Goal: Task Accomplishment & Management: Complete application form

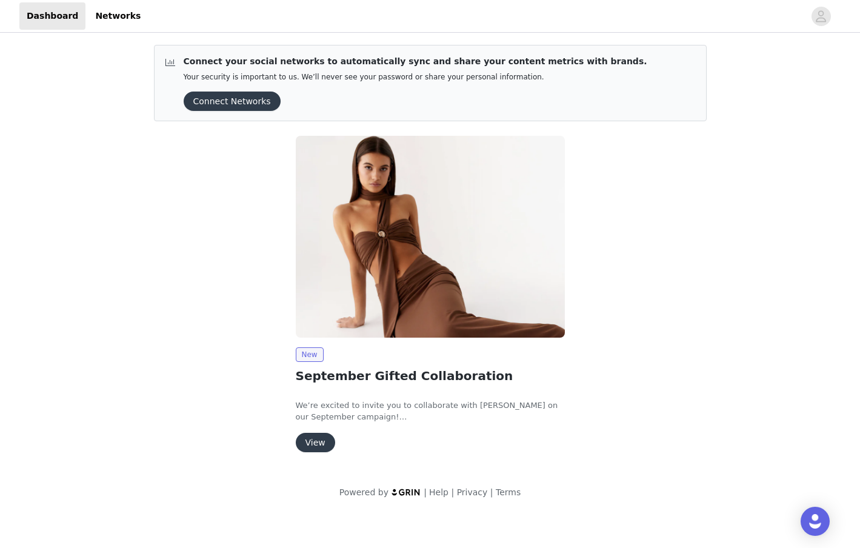
click at [310, 446] on button "View" at bounding box center [315, 442] width 39 height 19
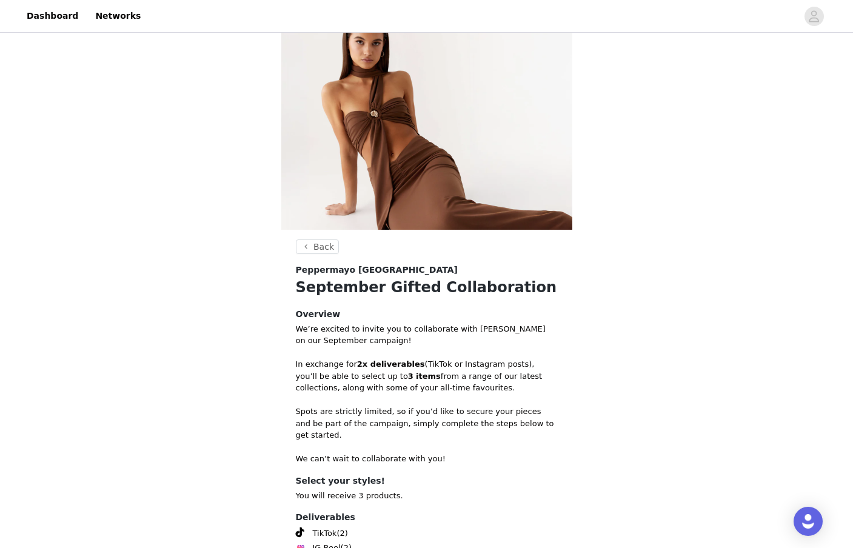
scroll to position [32, 0]
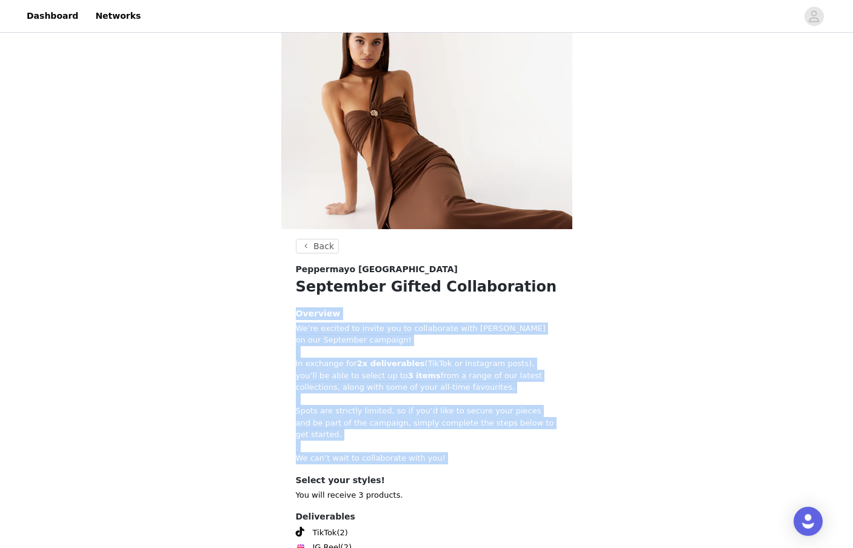
drag, startPoint x: 290, startPoint y: 310, endPoint x: 322, endPoint y: 454, distance: 147.1
click at [322, 454] on section "Back Peppermayo USA September Gifted Collaboration Overview We’re excited to in…" at bounding box center [426, 435] width 291 height 392
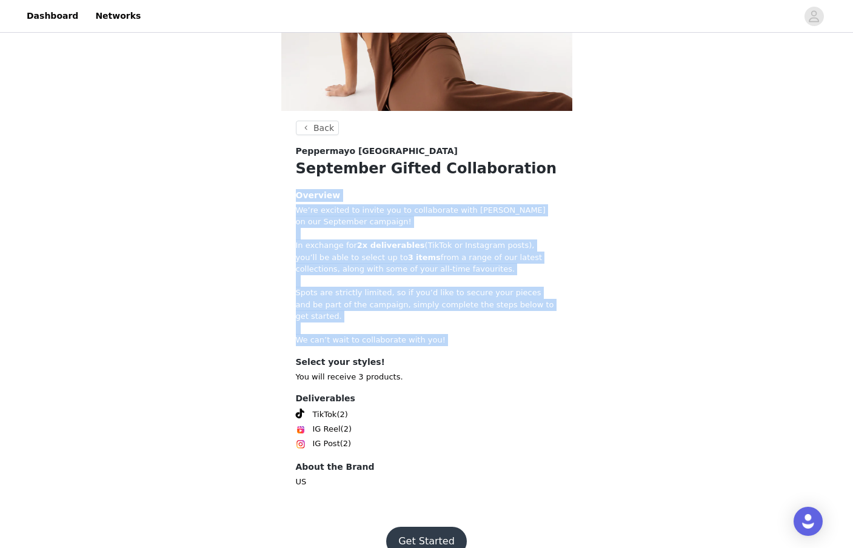
scroll to position [161, 0]
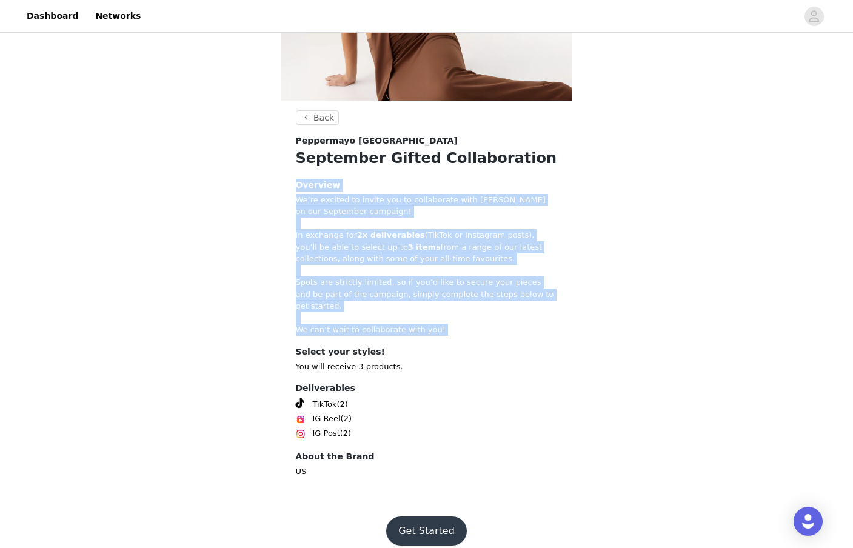
click at [431, 527] on button "Get Started" at bounding box center [426, 531] width 81 height 29
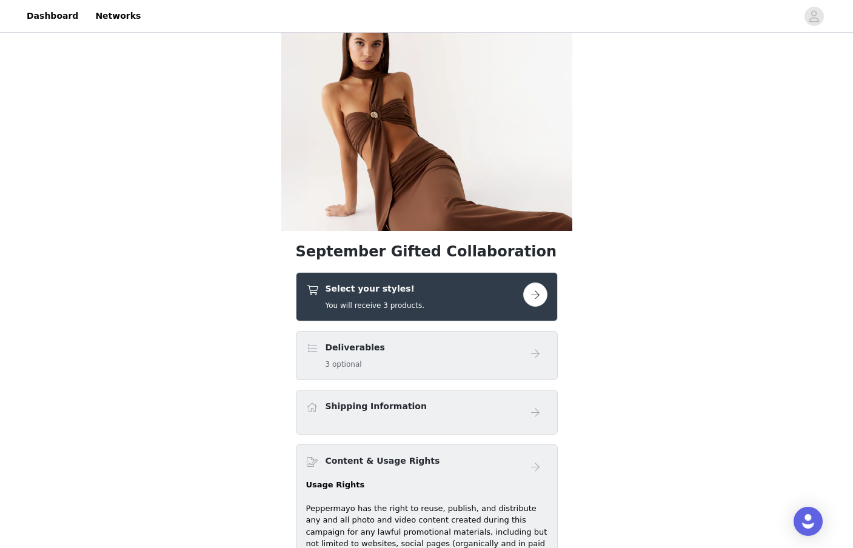
scroll to position [31, 0]
click at [530, 287] on button "button" at bounding box center [535, 294] width 24 height 24
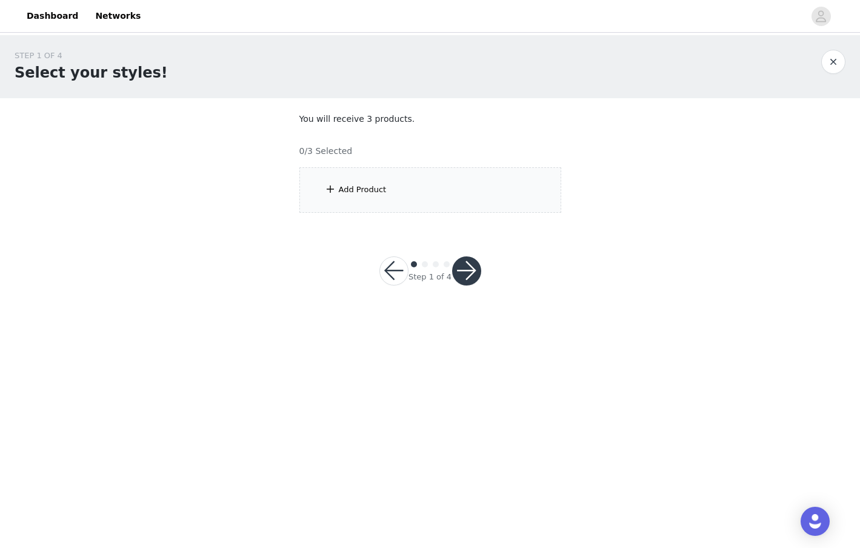
click at [460, 265] on button "button" at bounding box center [466, 270] width 29 height 29
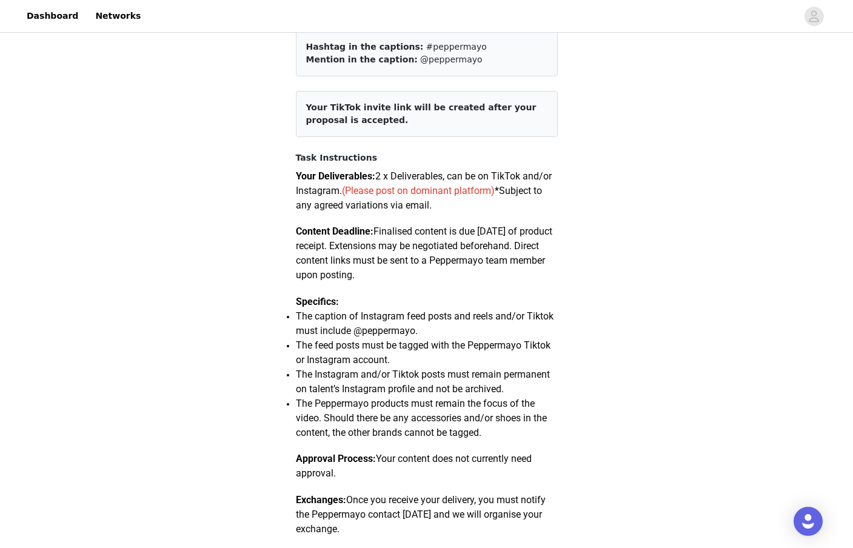
scroll to position [101, 0]
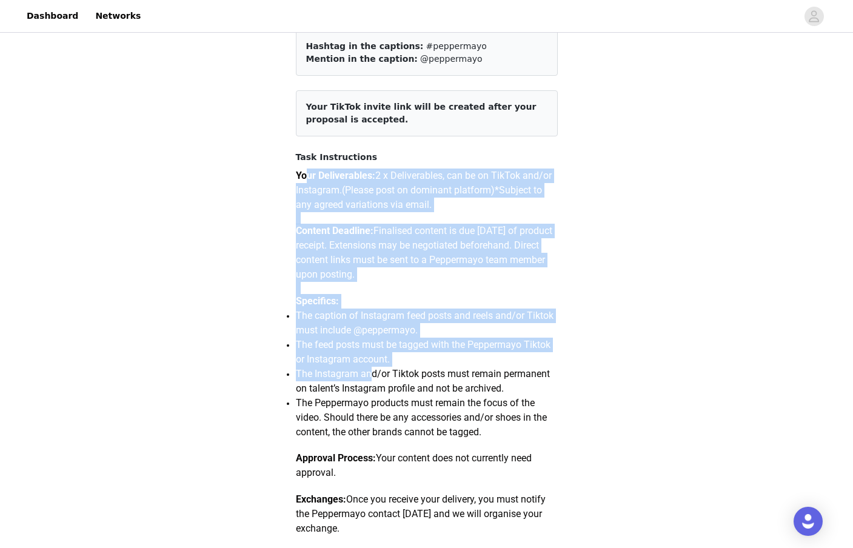
drag, startPoint x: 304, startPoint y: 175, endPoint x: 371, endPoint y: 368, distance: 204.0
click at [371, 368] on div "Your Deliverables: 2 x Deliverables, can be on TikTok and/or Instagram. (Please…" at bounding box center [427, 429] width 262 height 520
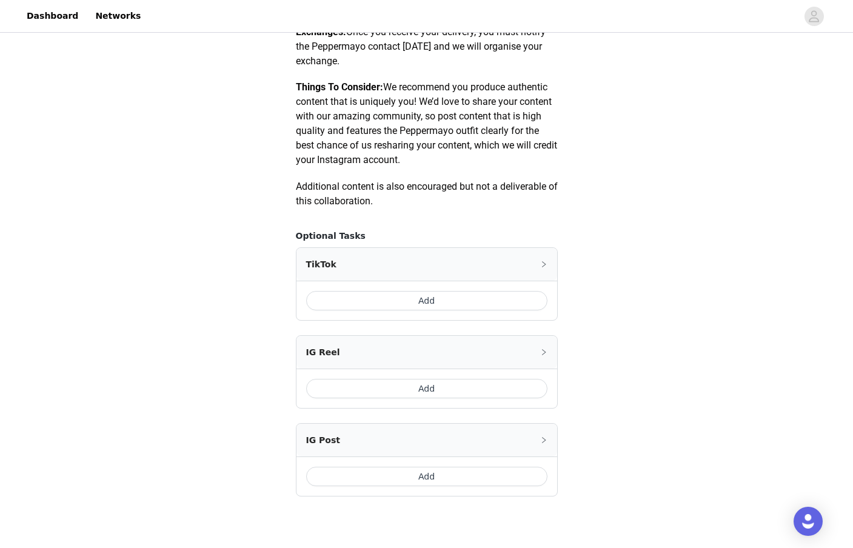
scroll to position [574, 0]
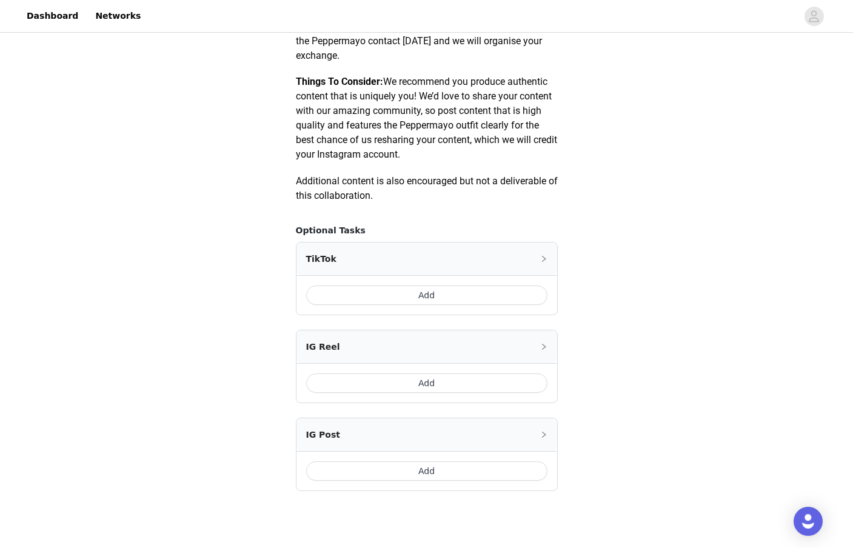
click at [388, 297] on button "Add" at bounding box center [426, 295] width 241 height 19
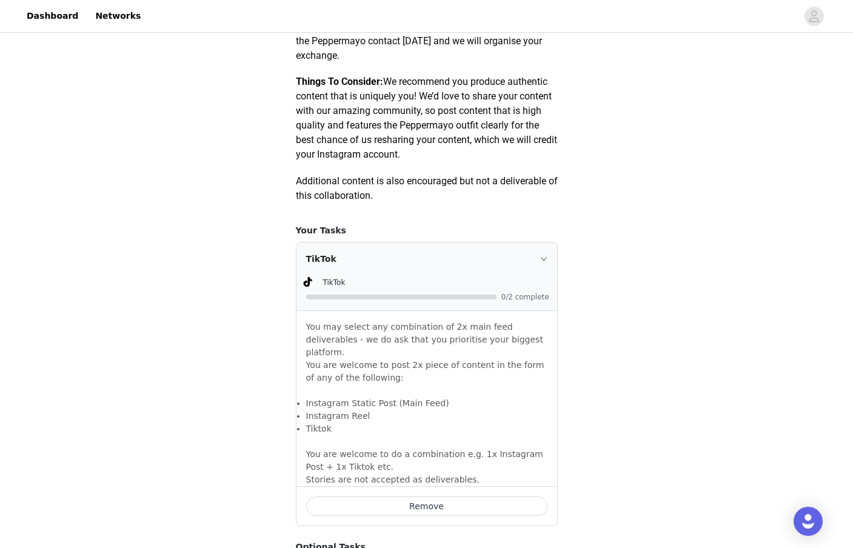
click at [352, 294] on div at bounding box center [428, 296] width 244 height 13
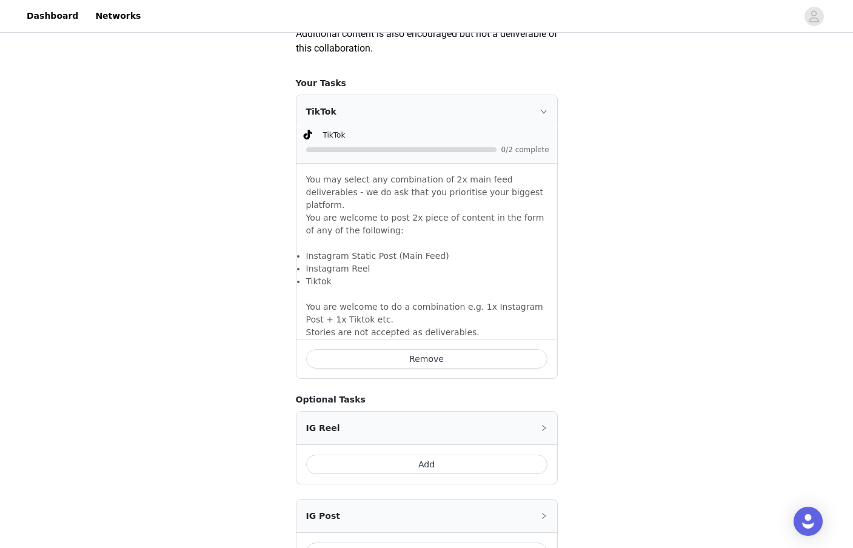
scroll to position [689, 0]
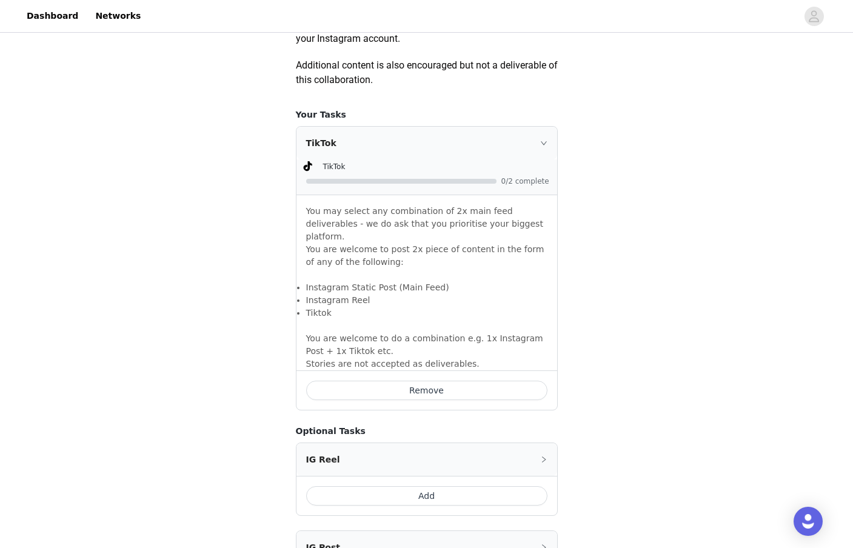
click at [534, 150] on div "TikTok" at bounding box center [426, 143] width 261 height 33
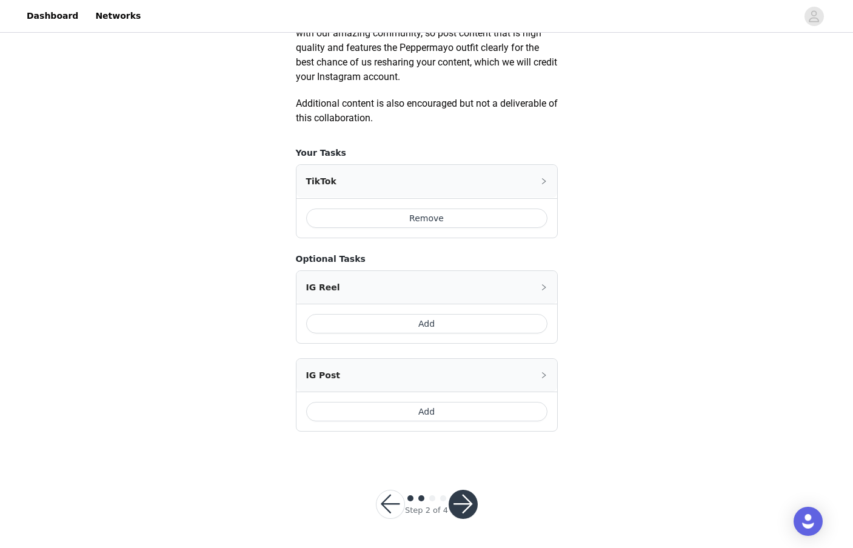
scroll to position [651, 0]
click at [460, 513] on button "button" at bounding box center [463, 504] width 29 height 29
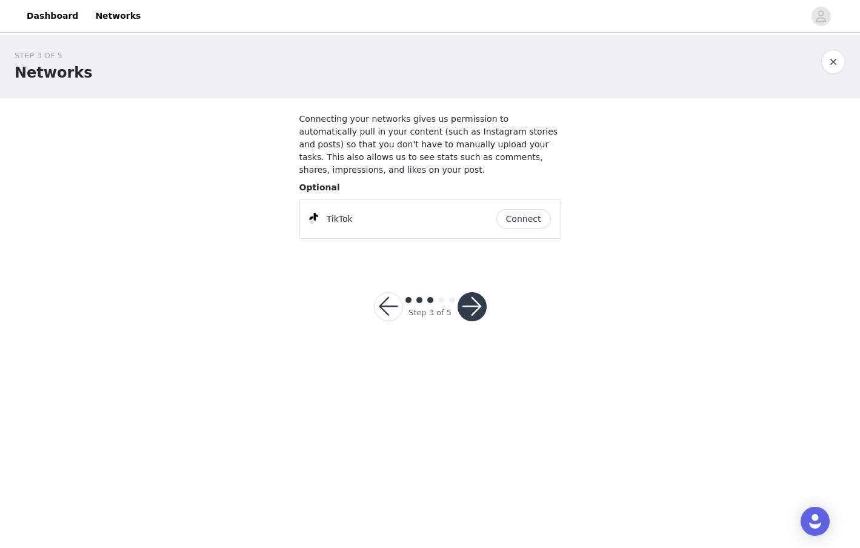
click at [524, 215] on button "Connect" at bounding box center [524, 218] width 55 height 19
click at [832, 67] on button "button" at bounding box center [833, 62] width 24 height 24
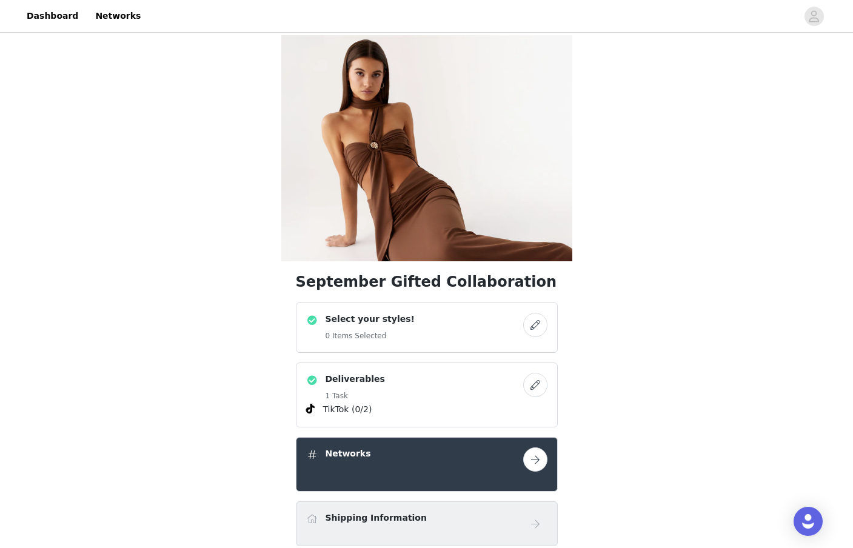
click at [537, 315] on button "button" at bounding box center [535, 325] width 24 height 24
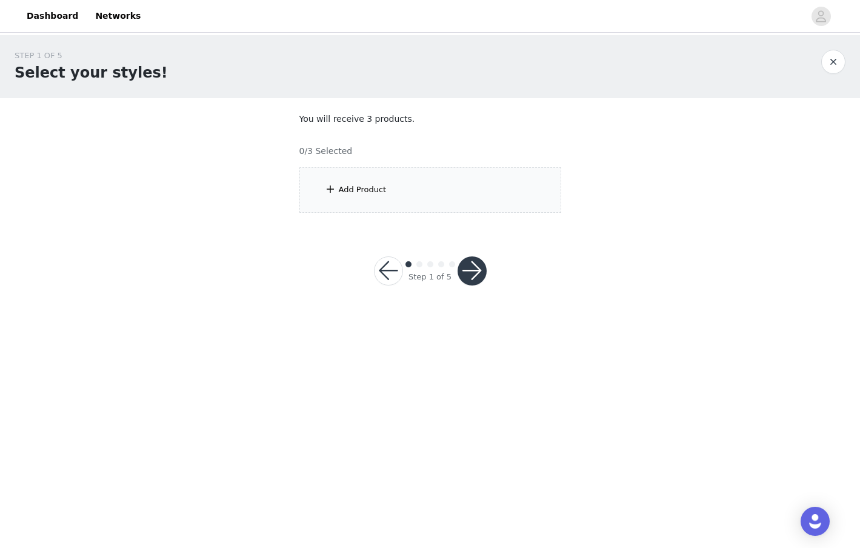
click at [347, 175] on div "Add Product" at bounding box center [430, 189] width 262 height 45
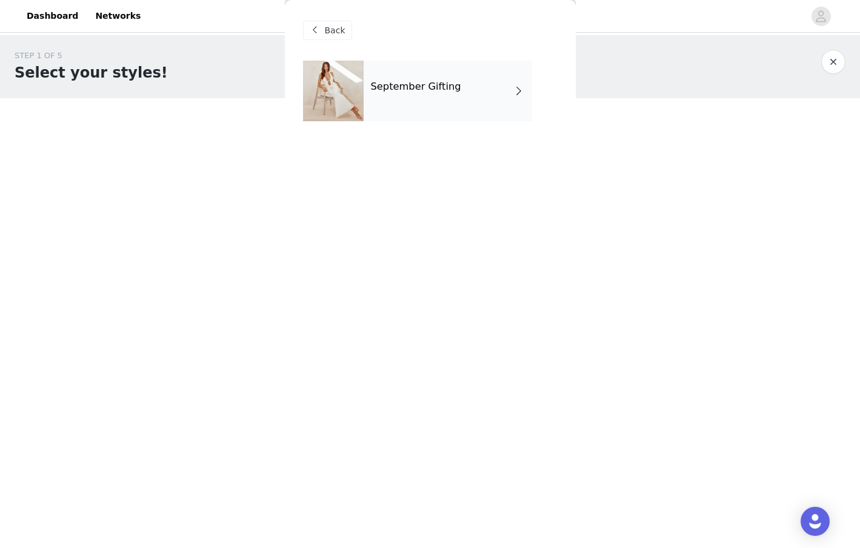
click at [400, 105] on div "September Gifting" at bounding box center [448, 91] width 169 height 61
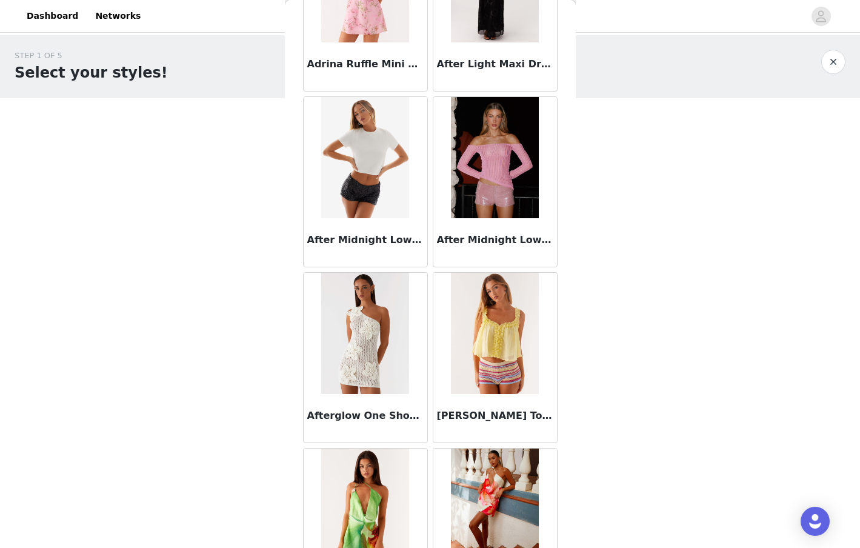
scroll to position [498, 0]
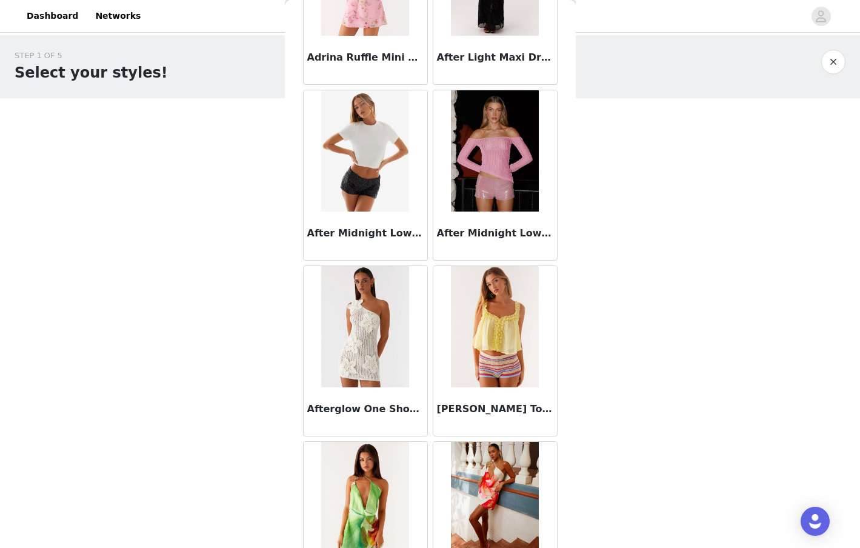
click at [489, 412] on h3 "[PERSON_NAME] Top - Yellow" at bounding box center [495, 409] width 116 height 15
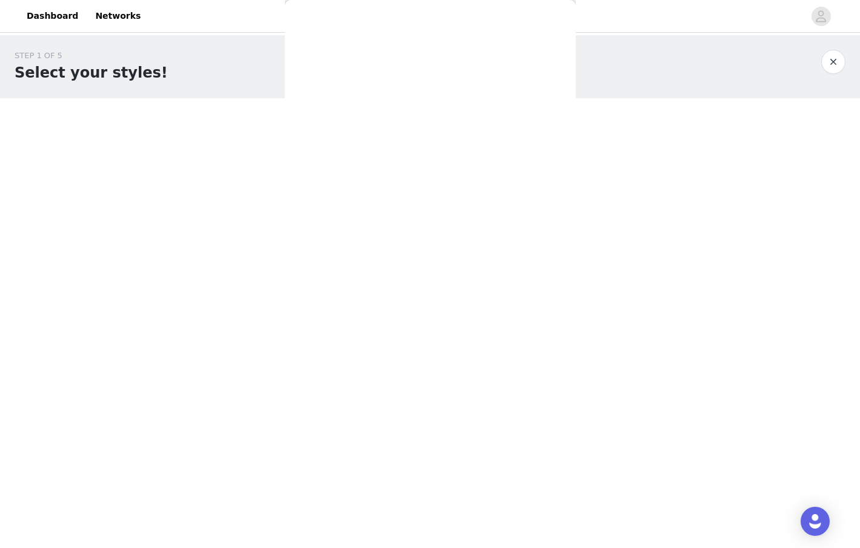
scroll to position [0, 0]
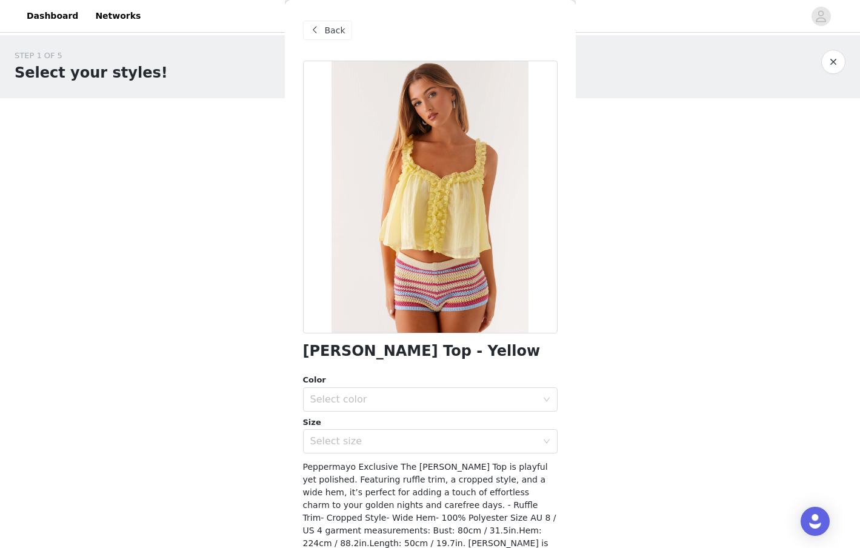
click at [322, 32] on div "Back" at bounding box center [327, 30] width 49 height 19
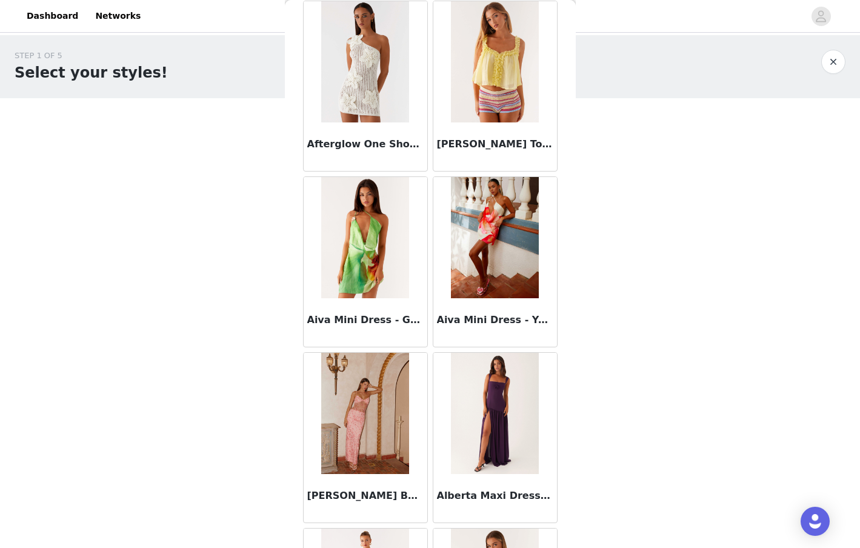
scroll to position [1307, 0]
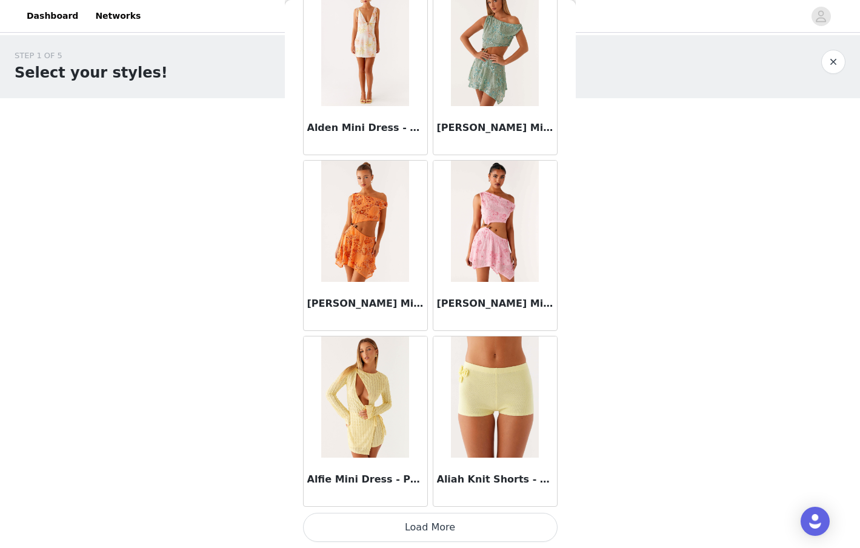
click at [414, 526] on button "Load More" at bounding box center [430, 527] width 255 height 29
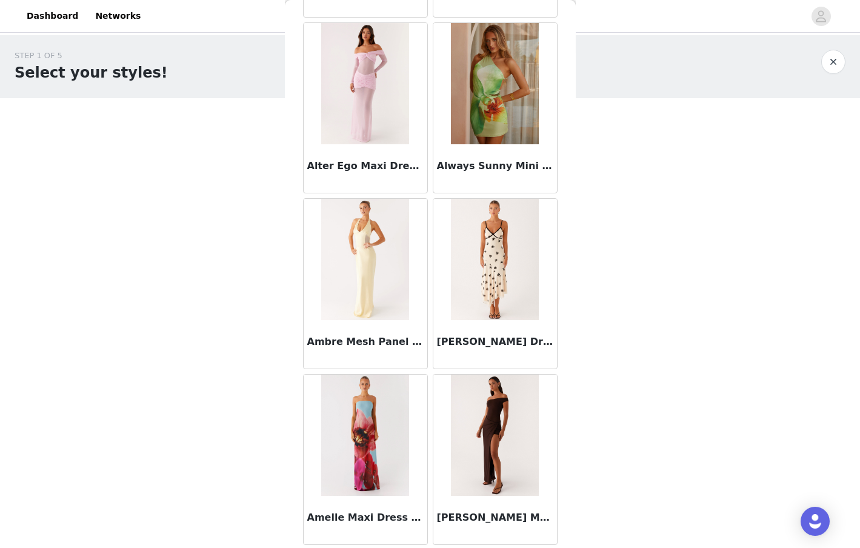
scroll to position [3065, 0]
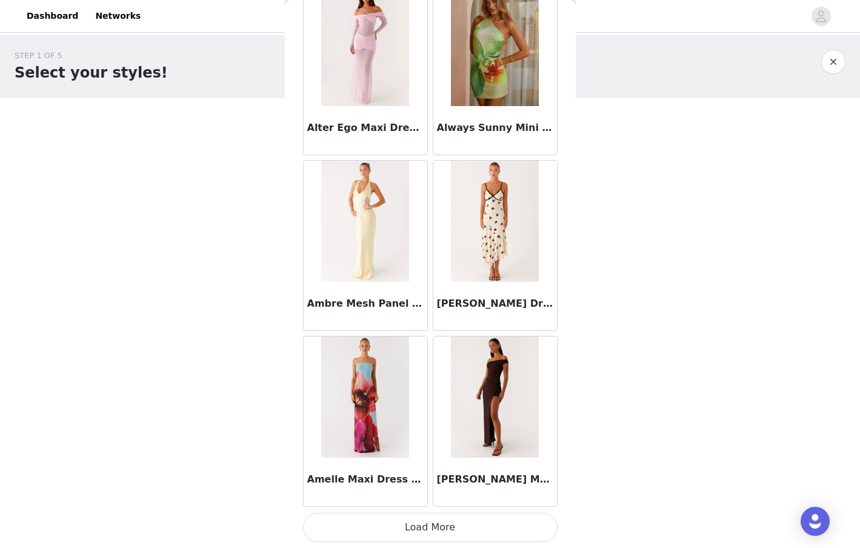
click at [423, 525] on button "Load More" at bounding box center [430, 527] width 255 height 29
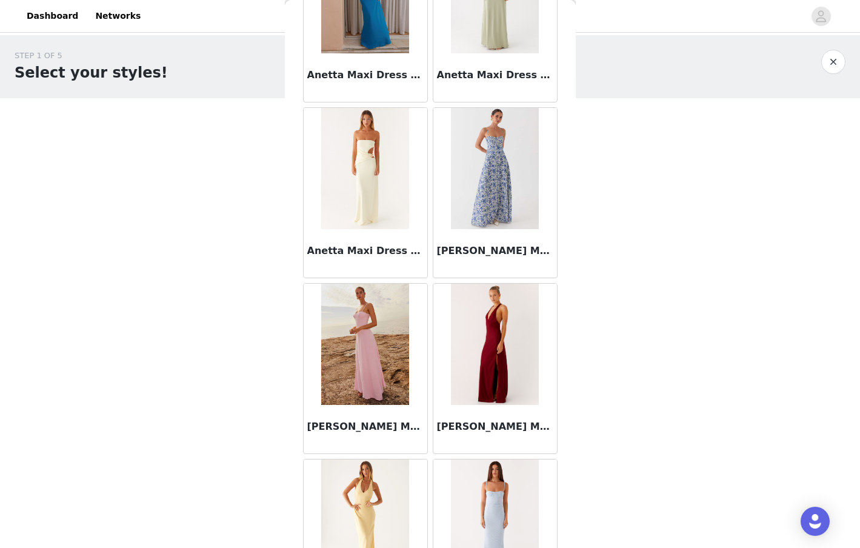
scroll to position [4823, 0]
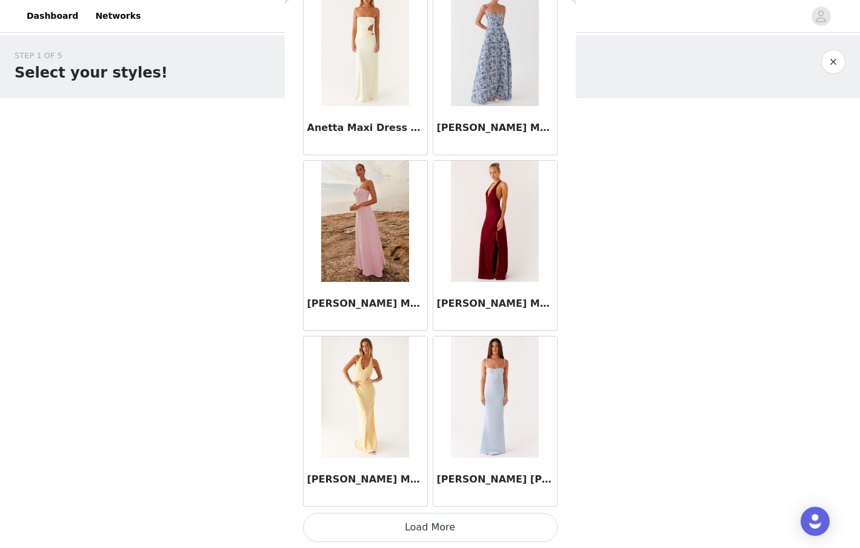
click at [381, 521] on button "Load More" at bounding box center [430, 527] width 255 height 29
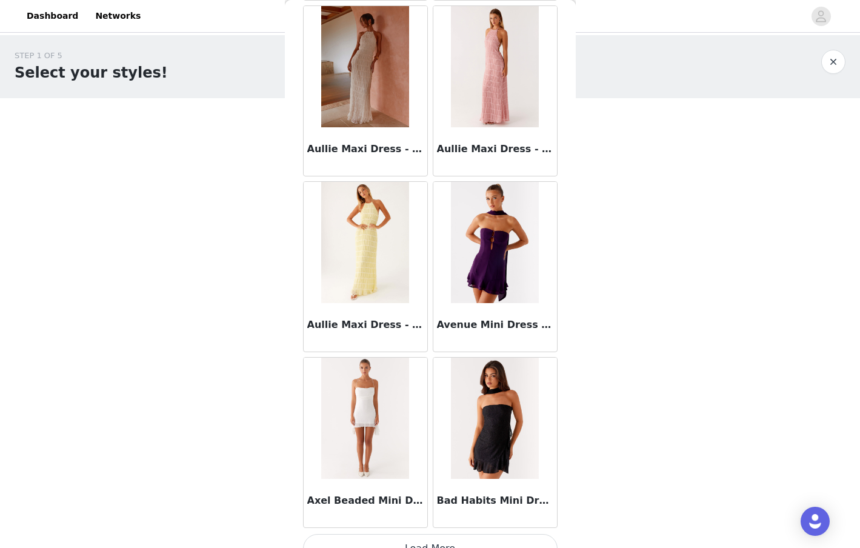
scroll to position [6582, 0]
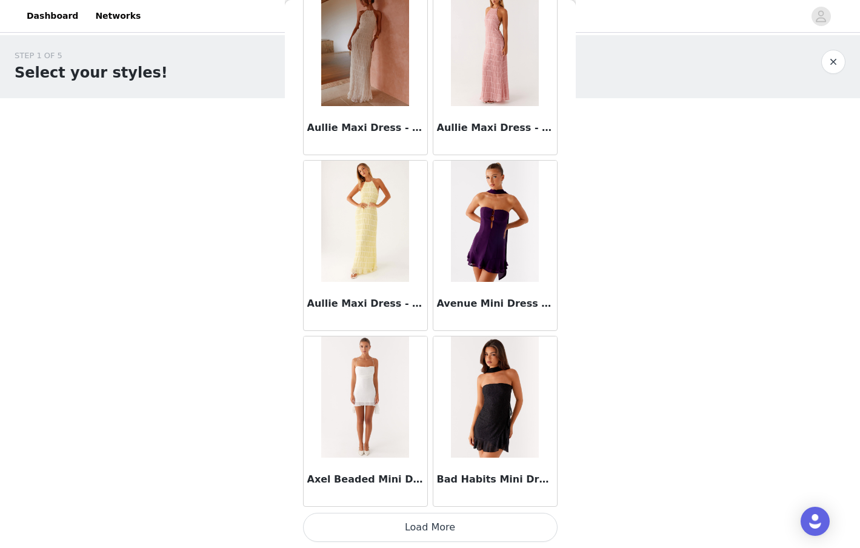
click at [442, 518] on button "Load More" at bounding box center [430, 527] width 255 height 29
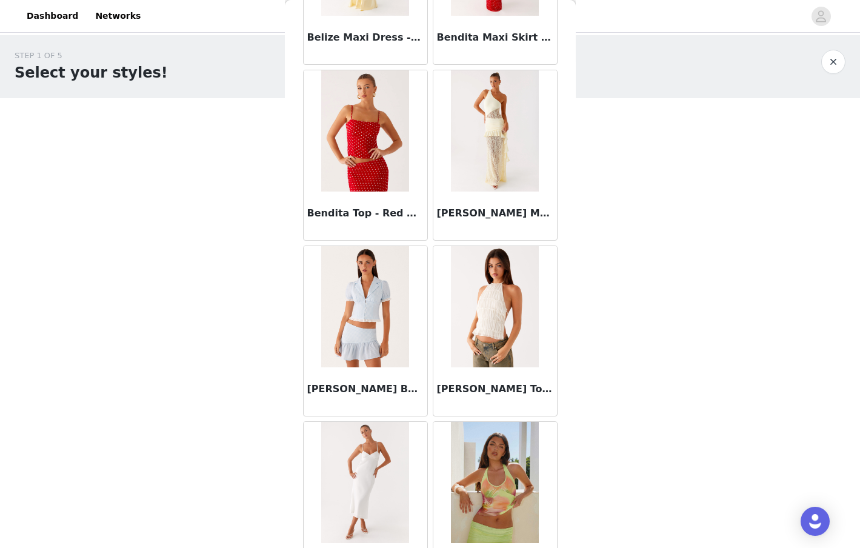
scroll to position [8340, 0]
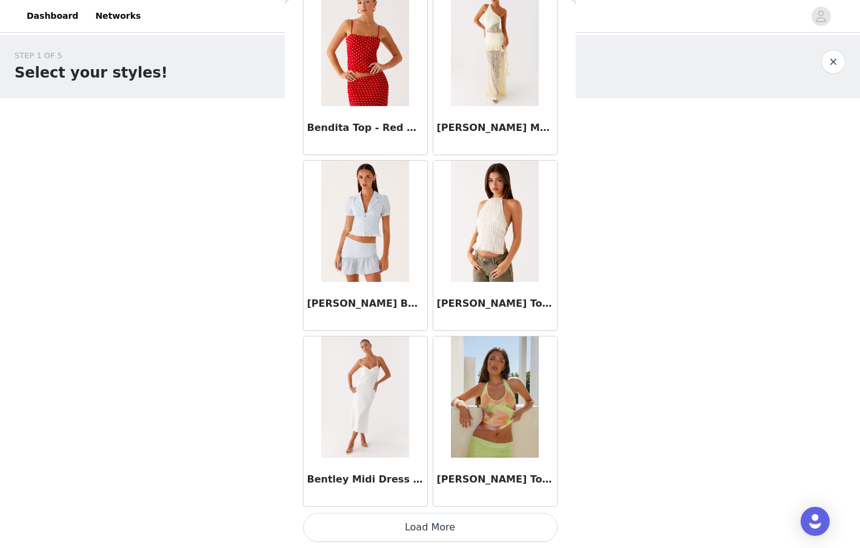
click at [429, 530] on button "Load More" at bounding box center [430, 527] width 255 height 29
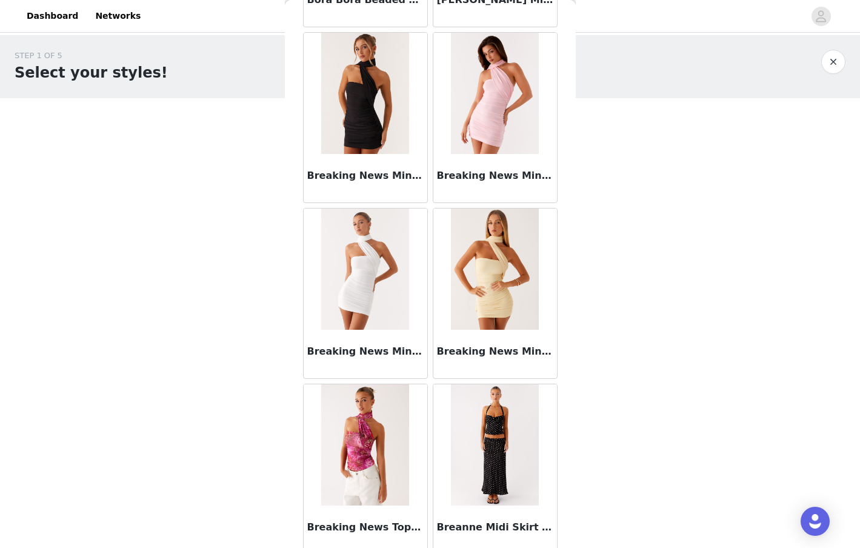
scroll to position [10092, 0]
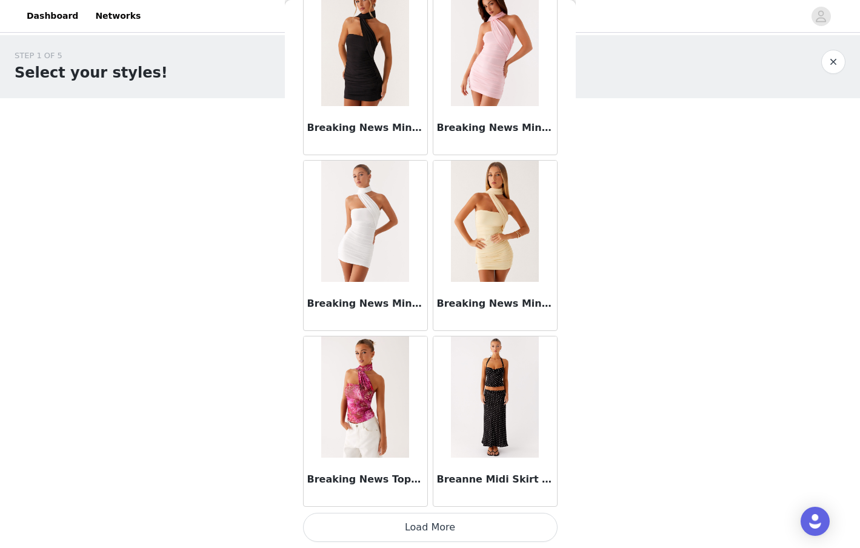
click at [417, 532] on button "Load More" at bounding box center [430, 527] width 255 height 29
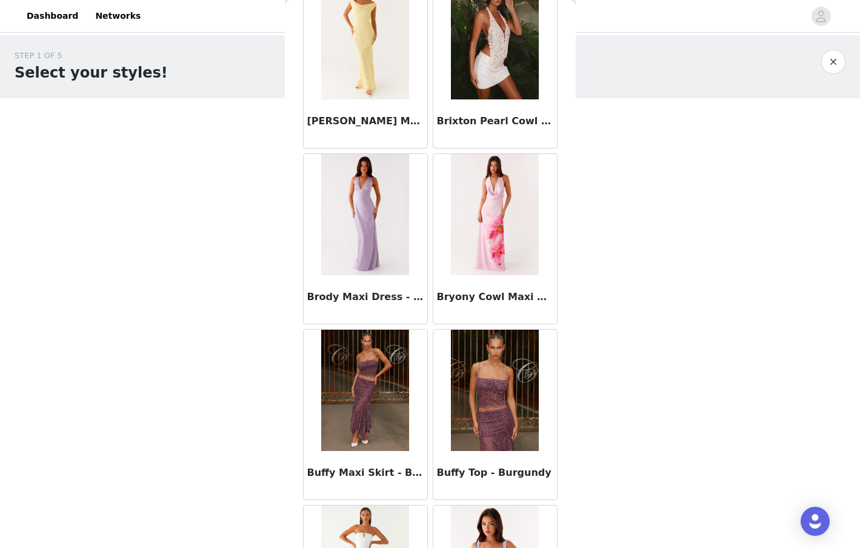
scroll to position [10986, 0]
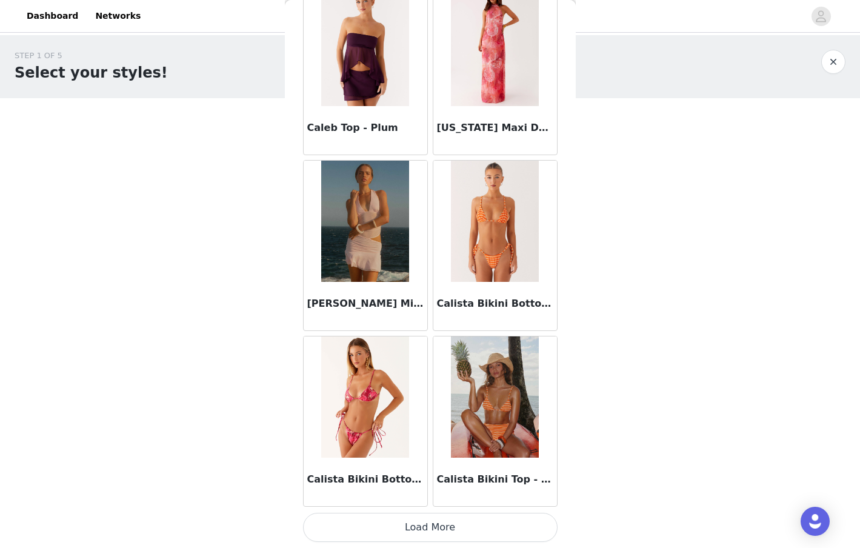
click at [467, 526] on button "Load More" at bounding box center [430, 527] width 255 height 29
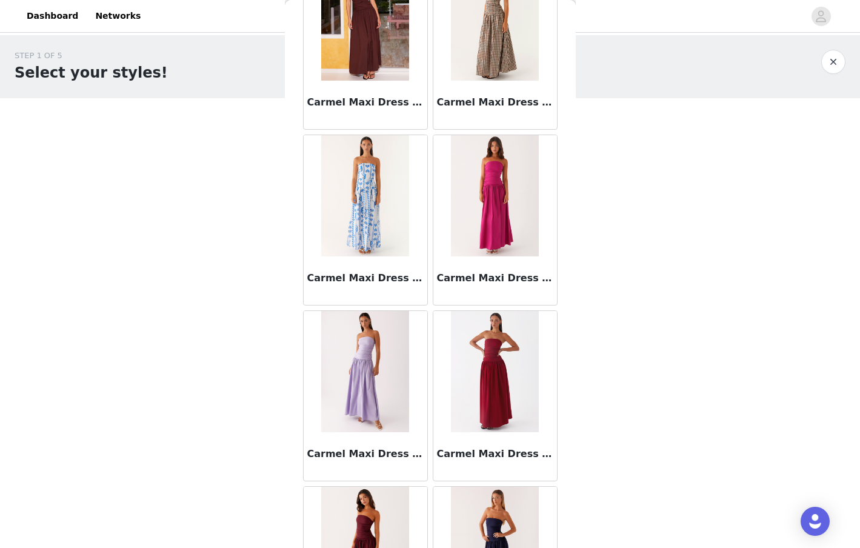
scroll to position [13614, 0]
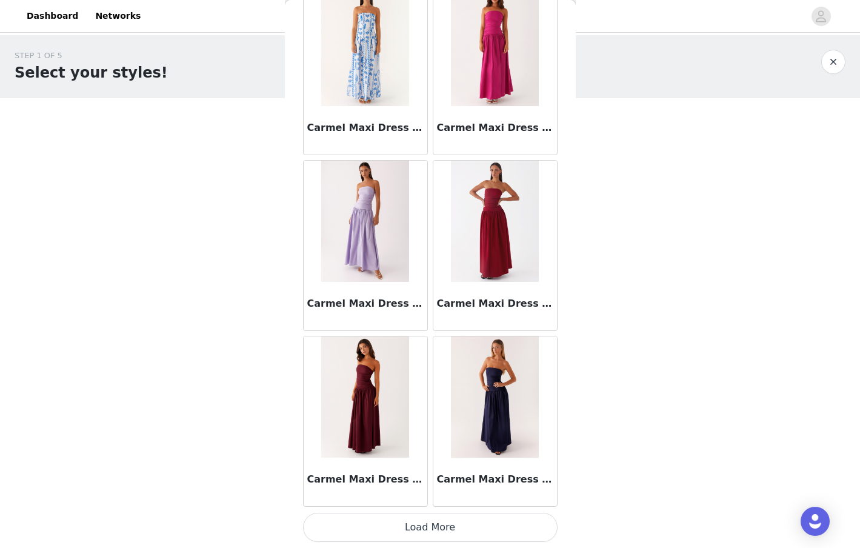
click at [410, 520] on button "Load More" at bounding box center [430, 527] width 255 height 29
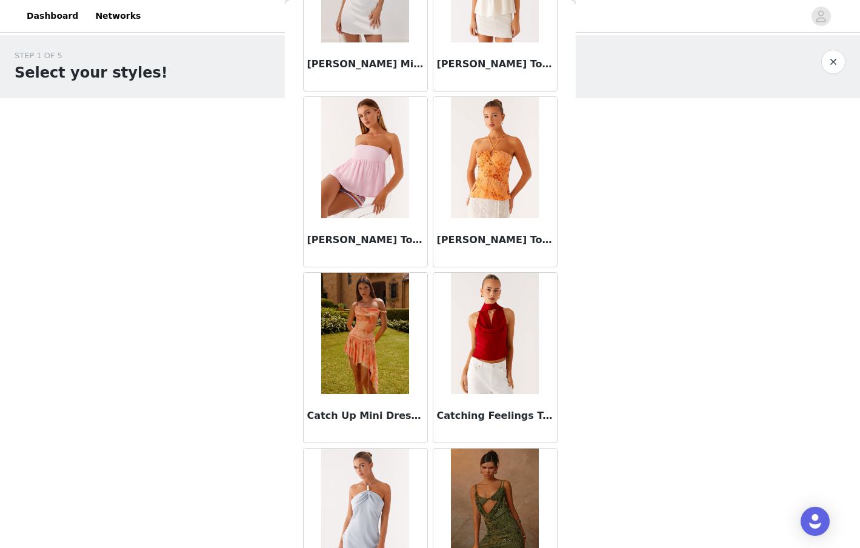
scroll to position [15372, 0]
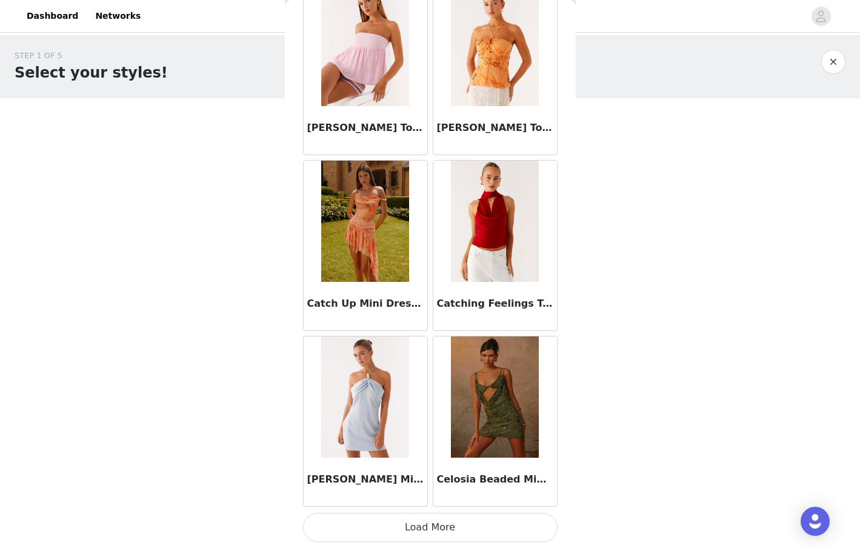
click at [414, 530] on button "Load More" at bounding box center [430, 527] width 255 height 29
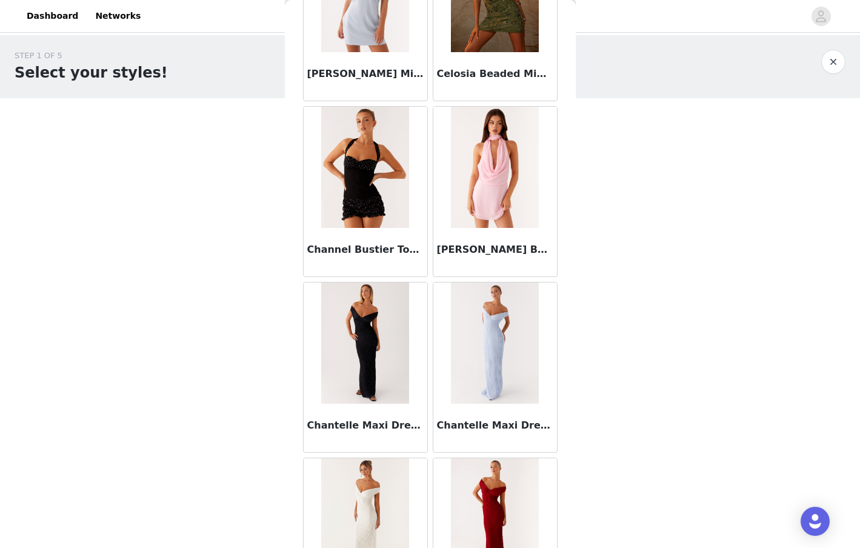
scroll to position [15779, 0]
click at [345, 241] on div "Channel Bustier Top - Black Polka Dot" at bounding box center [366, 251] width 124 height 49
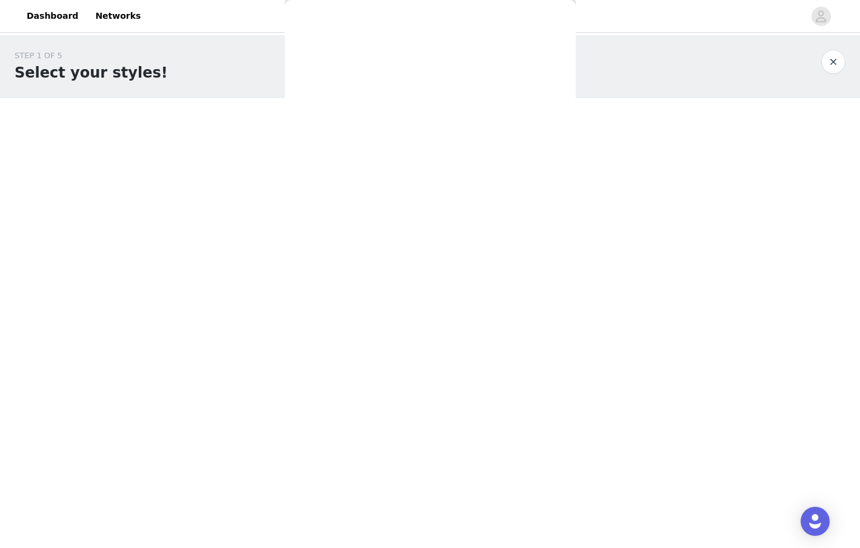
scroll to position [0, 0]
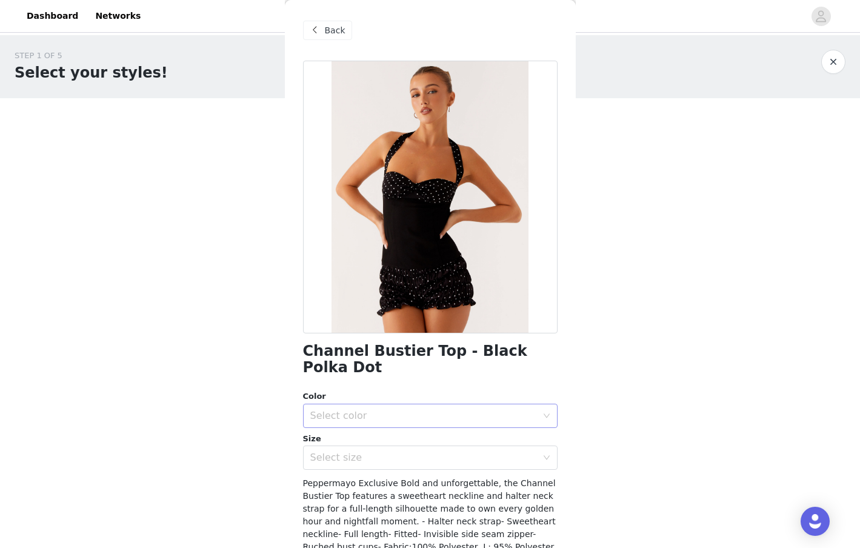
click at [389, 410] on div "Select color" at bounding box center [423, 416] width 227 height 12
click at [376, 421] on li "Black Polka Dot" at bounding box center [430, 426] width 255 height 19
click at [379, 452] on div "Select size" at bounding box center [423, 458] width 227 height 12
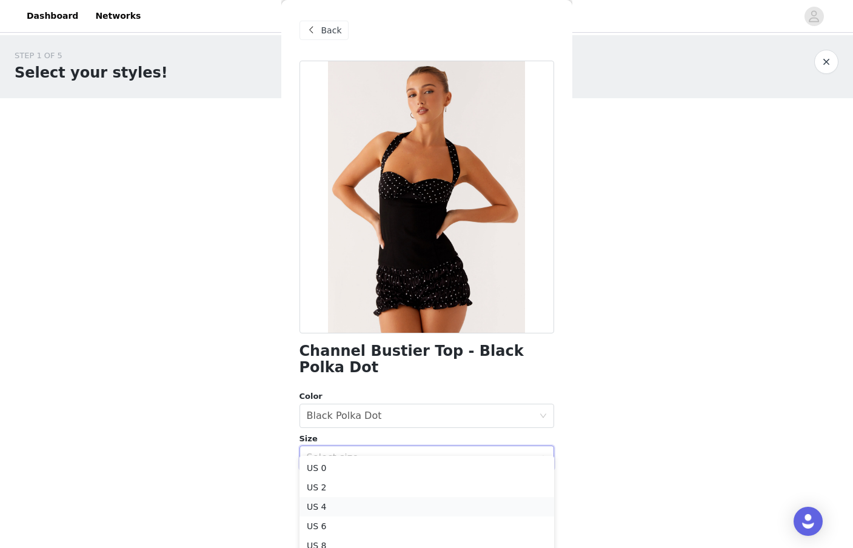
click at [374, 500] on li "US 4" at bounding box center [426, 506] width 255 height 19
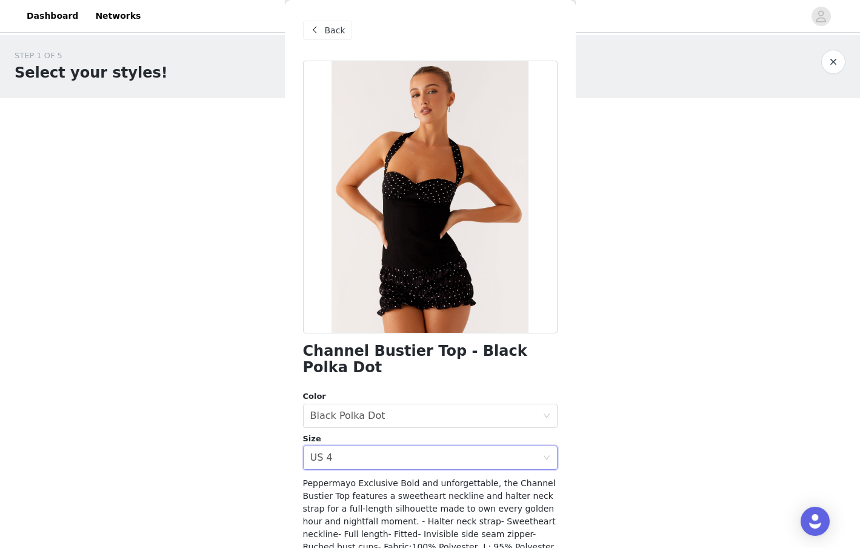
scroll to position [78, 0]
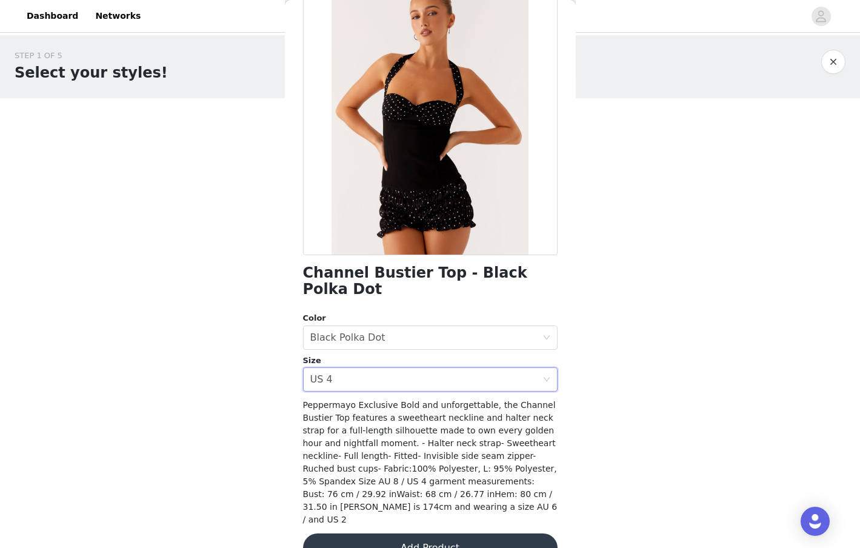
click at [367, 534] on button "Add Product" at bounding box center [430, 548] width 255 height 29
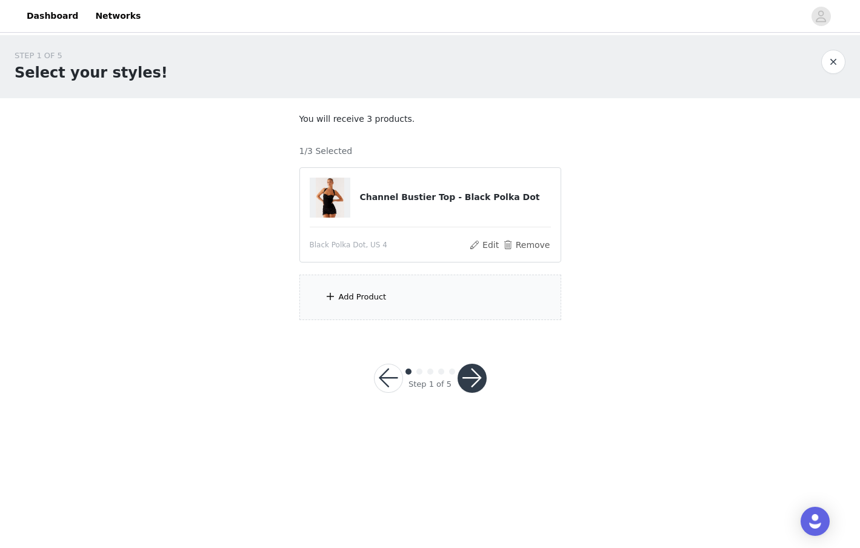
click at [332, 303] on span at bounding box center [330, 296] width 12 height 15
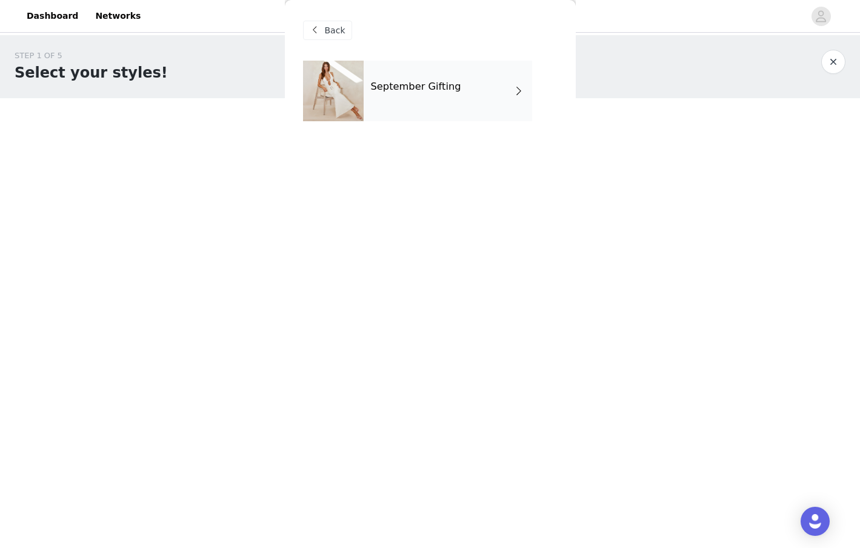
click at [386, 70] on div "September Gifting" at bounding box center [448, 91] width 169 height 61
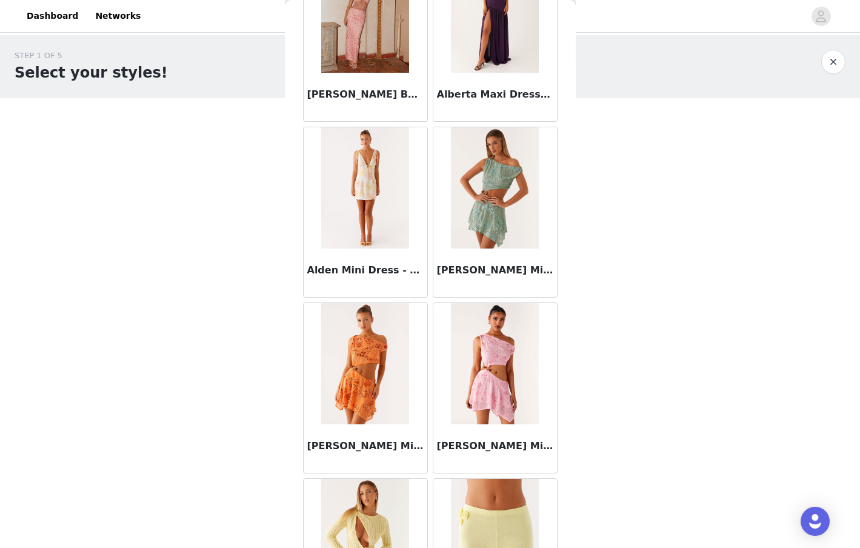
scroll to position [1307, 0]
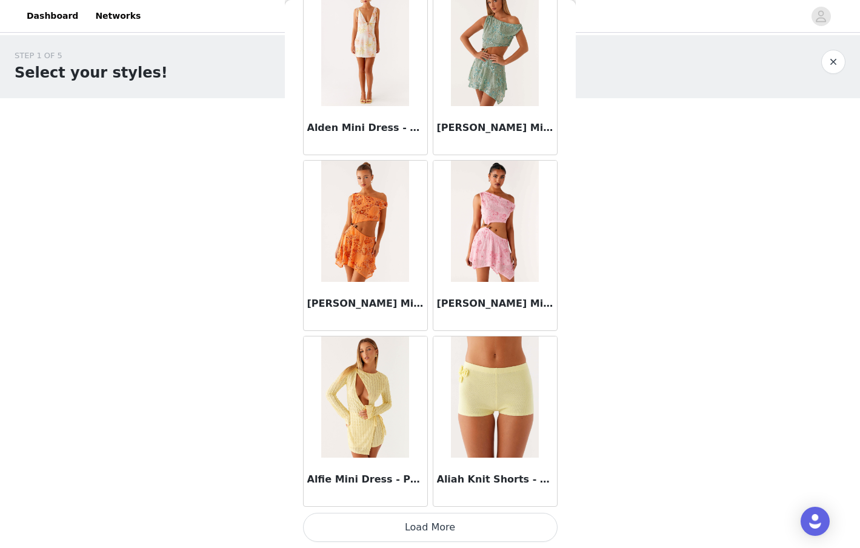
click at [447, 529] on button "Load More" at bounding box center [430, 527] width 255 height 29
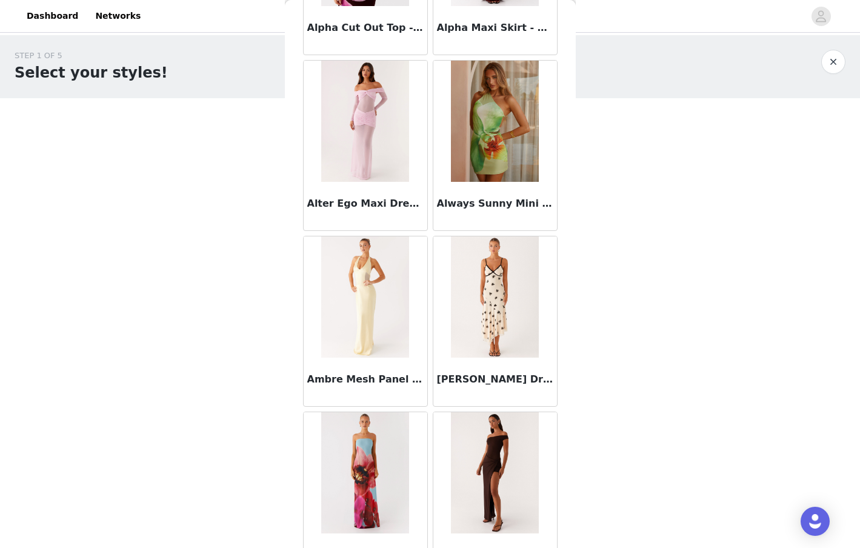
scroll to position [3065, 0]
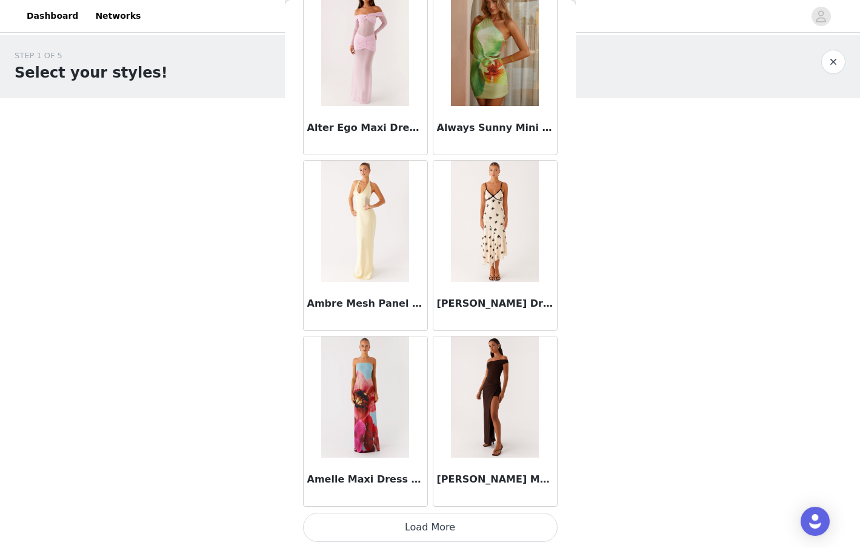
click at [443, 527] on button "Load More" at bounding box center [430, 527] width 255 height 29
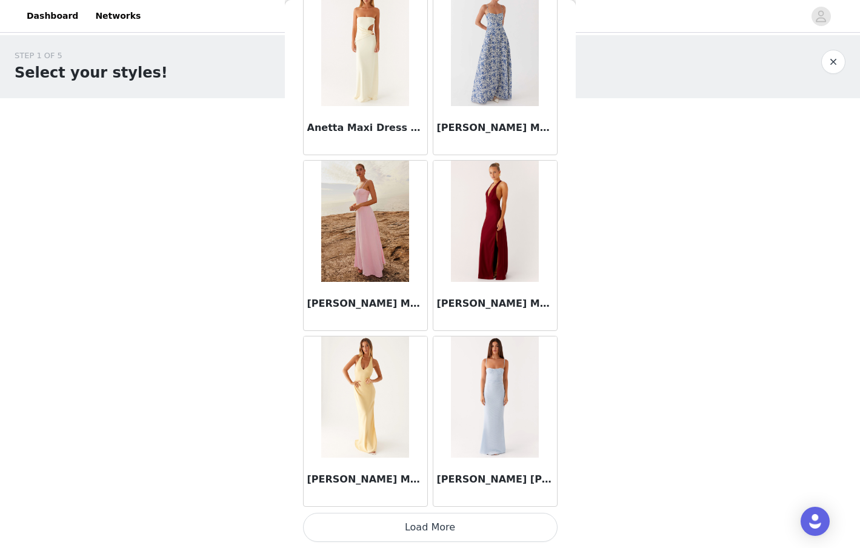
click at [442, 527] on button "Load More" at bounding box center [430, 527] width 255 height 29
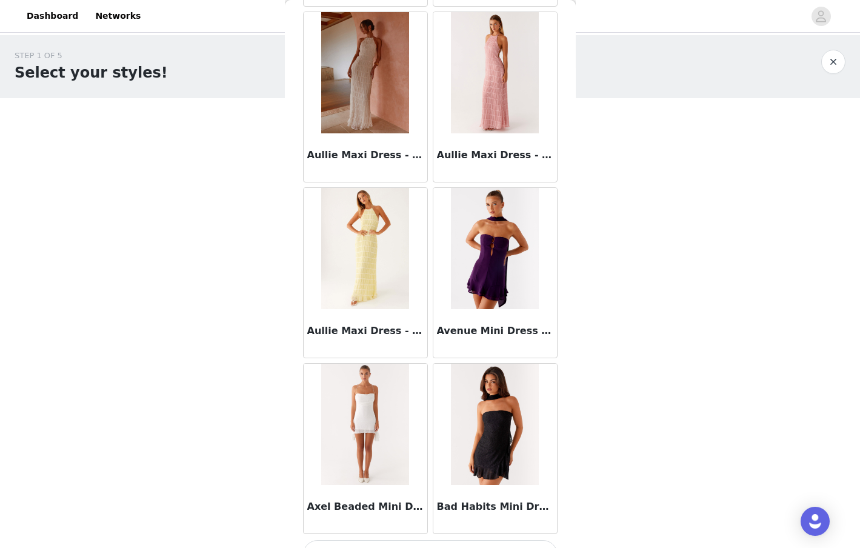
scroll to position [6582, 0]
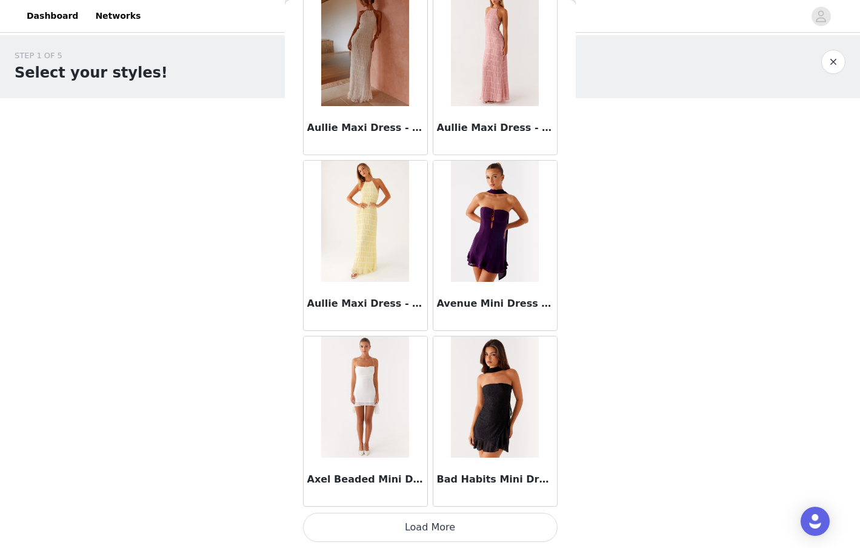
click at [406, 515] on button "Load More" at bounding box center [430, 527] width 255 height 29
click at [405, 518] on button "Load More" at bounding box center [430, 527] width 255 height 29
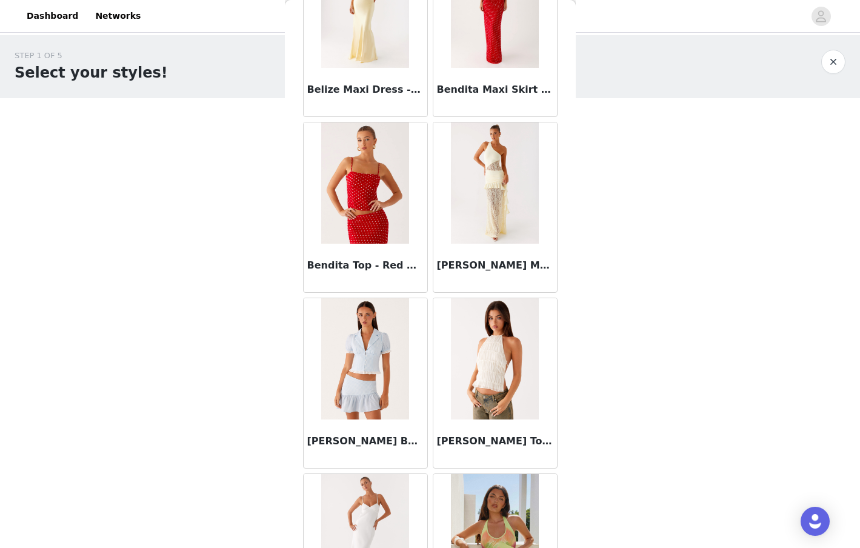
scroll to position [8340, 0]
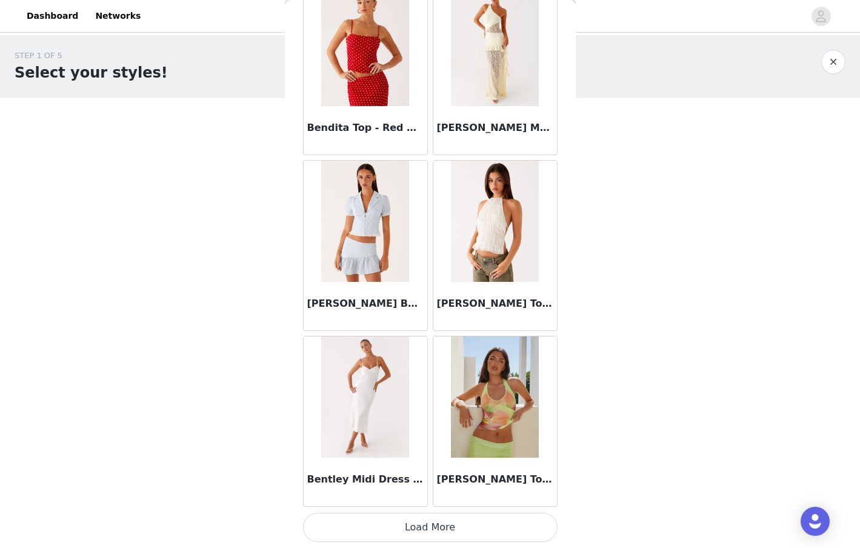
click at [450, 523] on button "Load More" at bounding box center [430, 527] width 255 height 29
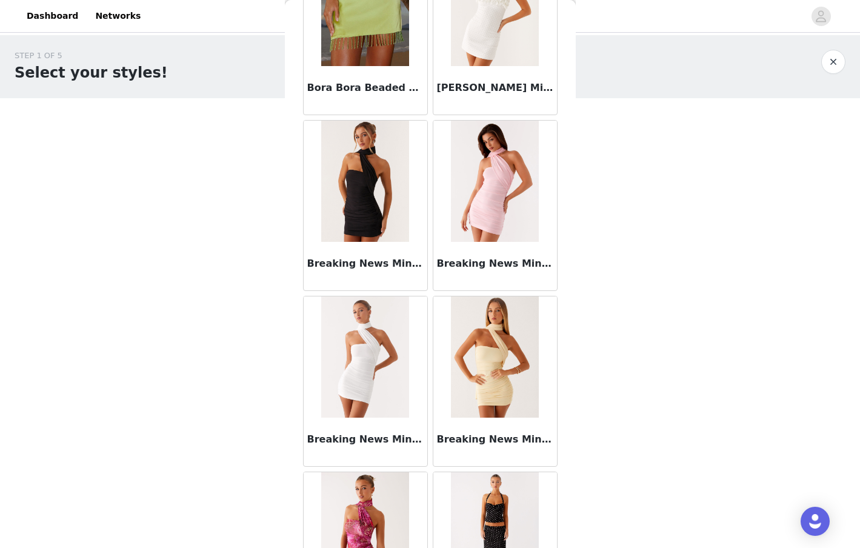
scroll to position [10098, 0]
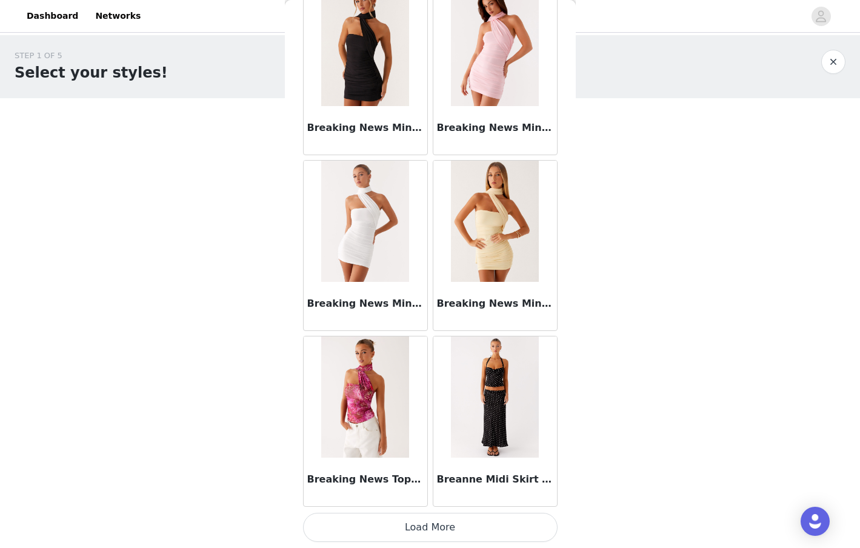
click at [506, 521] on button "Load More" at bounding box center [430, 527] width 255 height 29
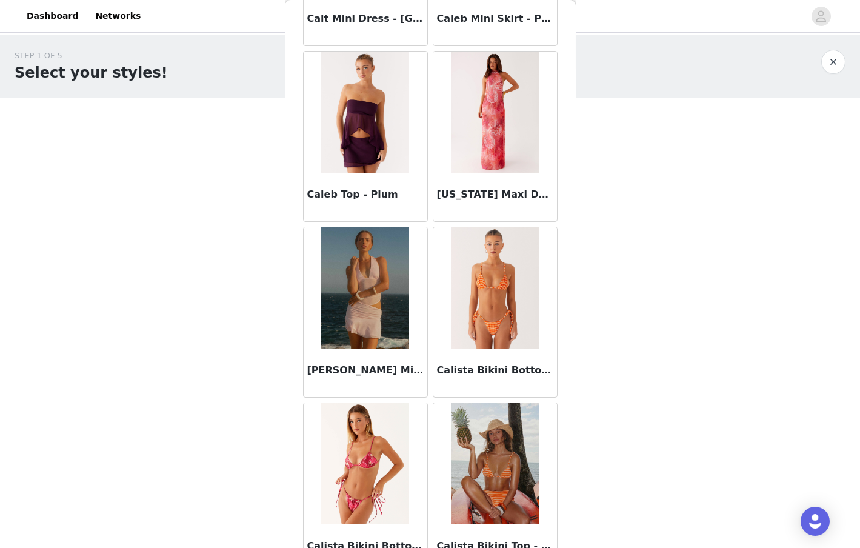
scroll to position [11856, 0]
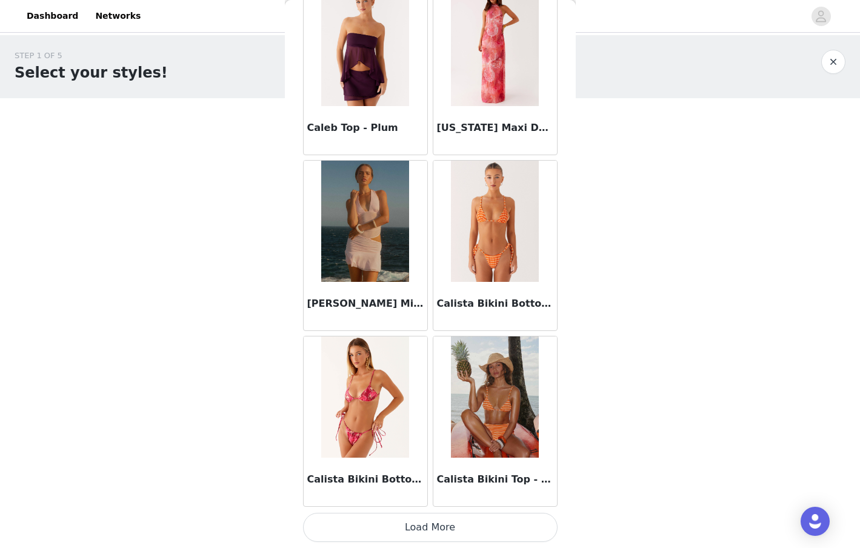
click at [478, 538] on button "Load More" at bounding box center [430, 527] width 255 height 29
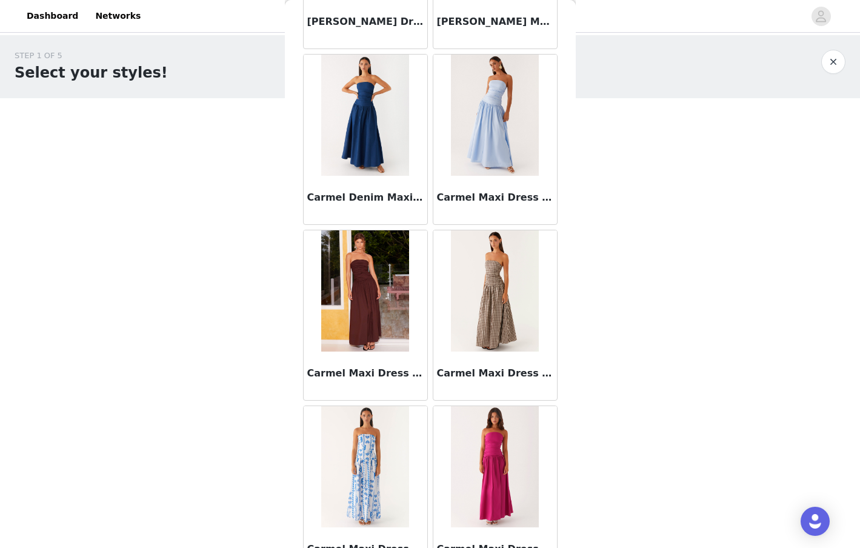
scroll to position [13614, 0]
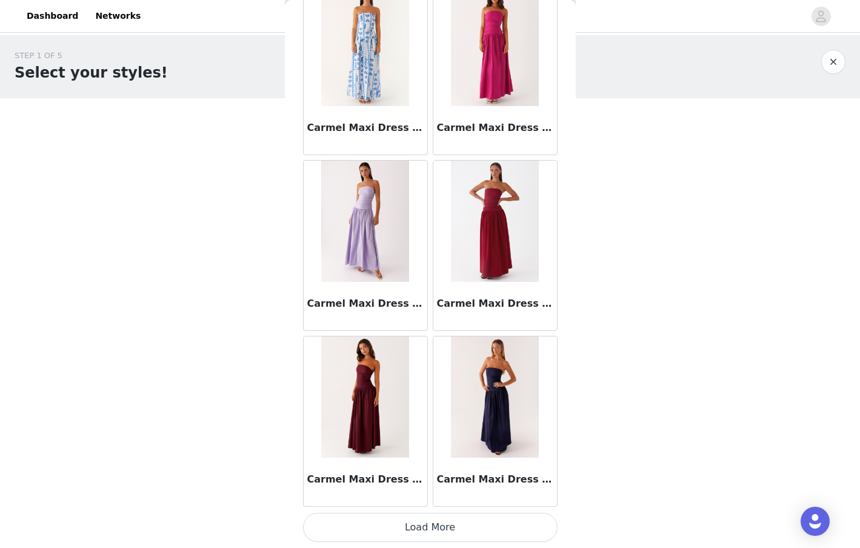
click at [435, 530] on button "Load More" at bounding box center [430, 527] width 255 height 29
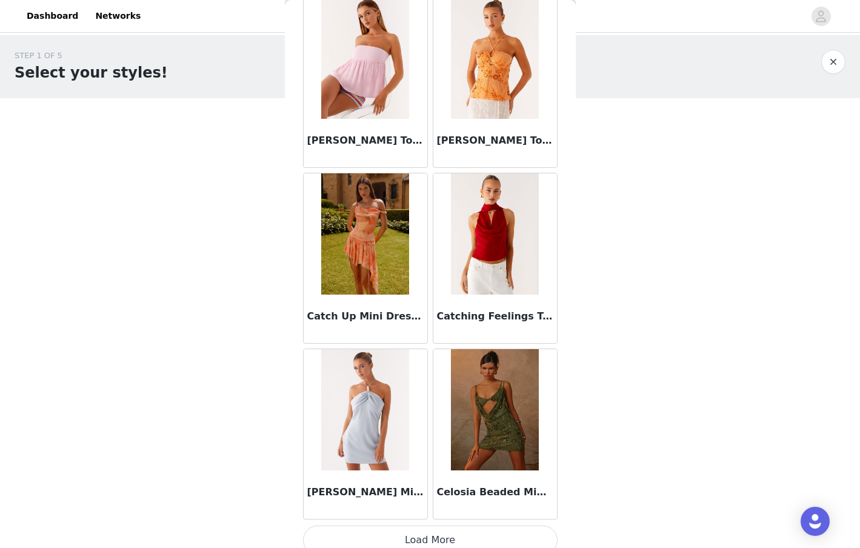
scroll to position [15372, 0]
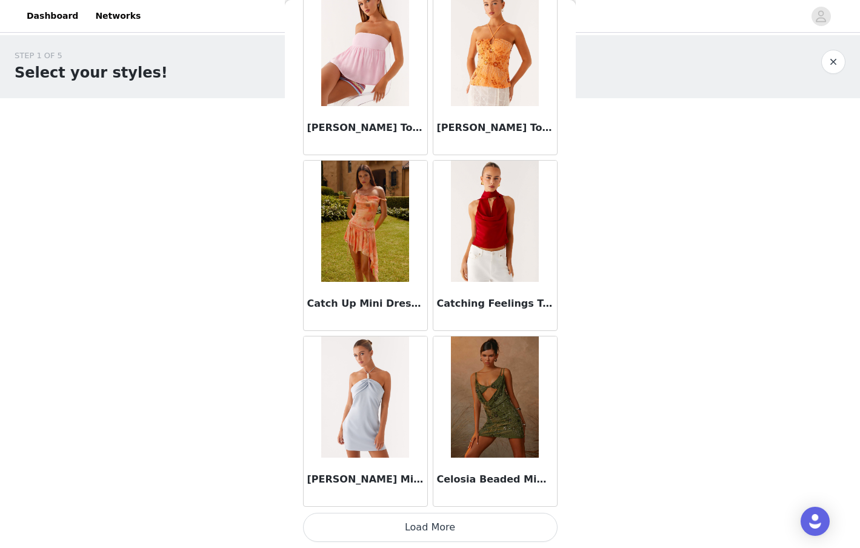
click at [464, 534] on button "Load More" at bounding box center [430, 527] width 255 height 29
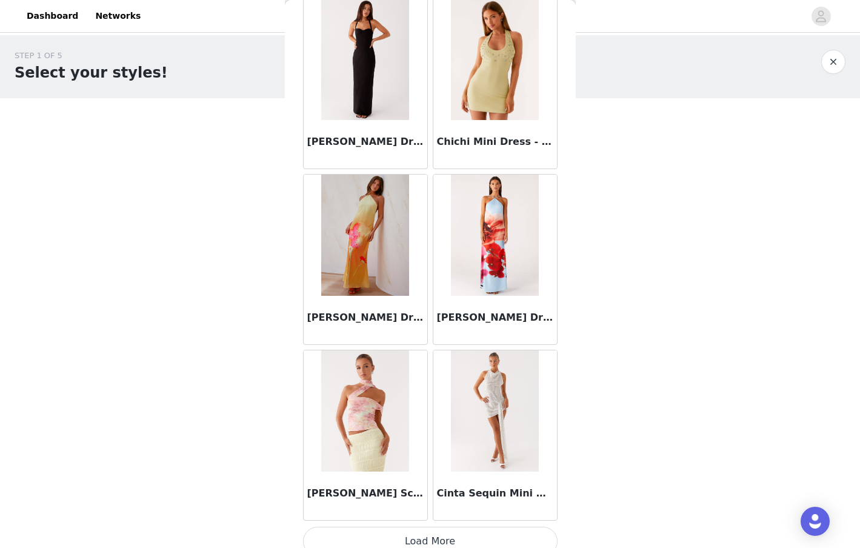
scroll to position [17131, 0]
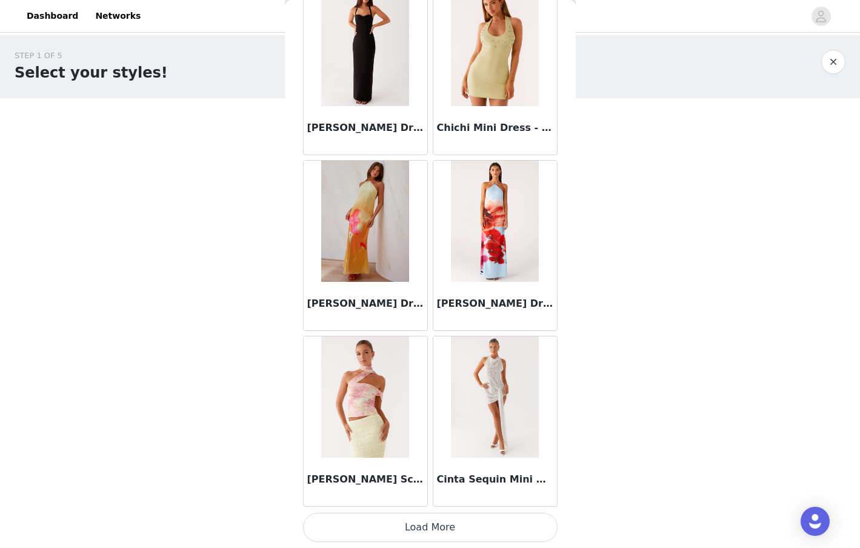
click at [518, 527] on button "Load More" at bounding box center [430, 527] width 255 height 29
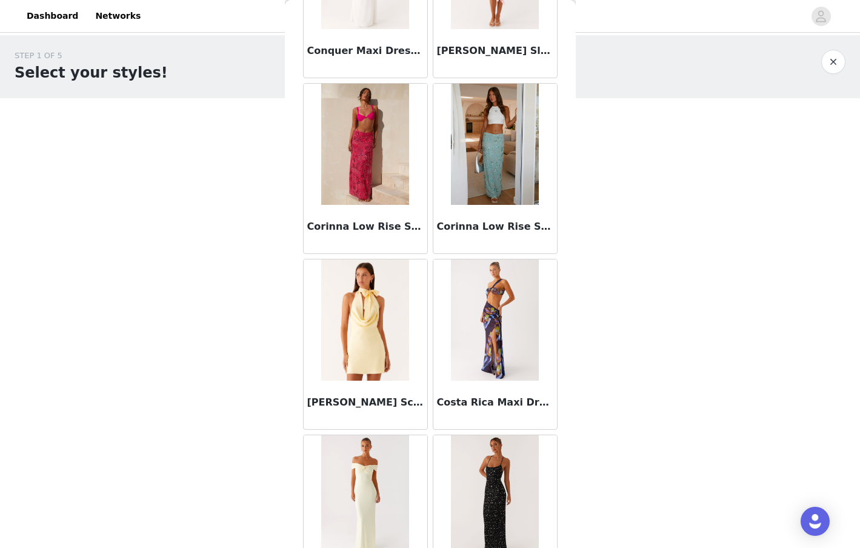
scroll to position [18889, 0]
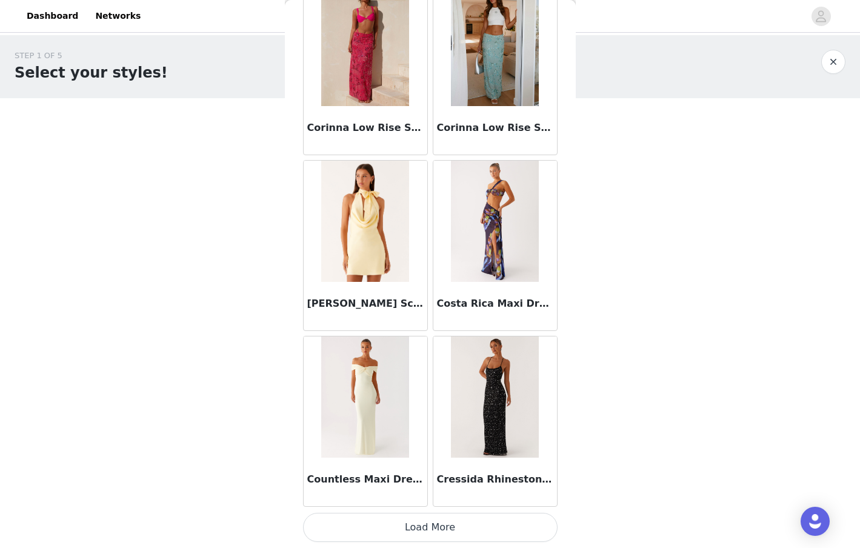
click at [469, 522] on button "Load More" at bounding box center [430, 527] width 255 height 29
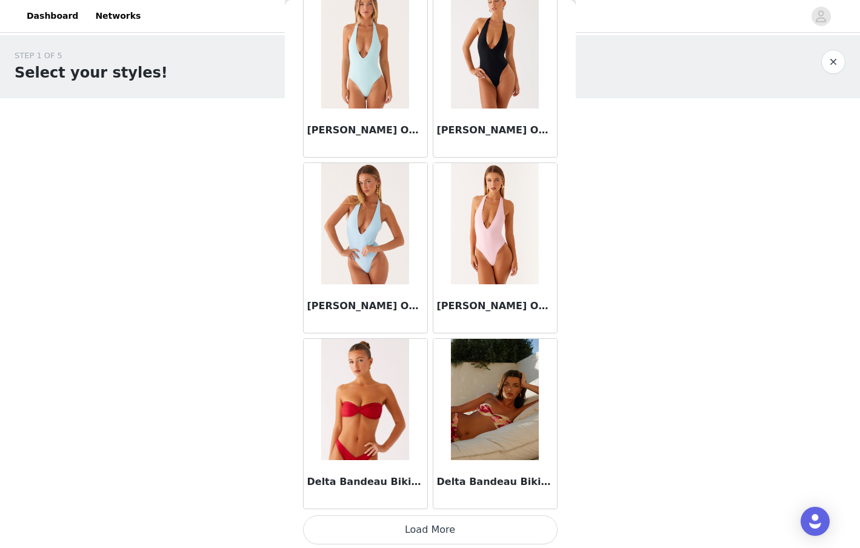
click at [446, 531] on button "Load More" at bounding box center [430, 529] width 255 height 29
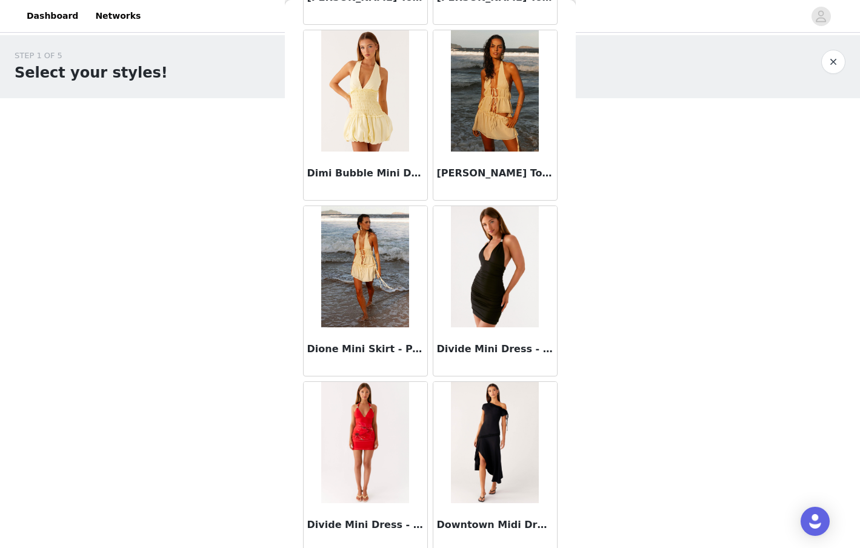
scroll to position [22405, 0]
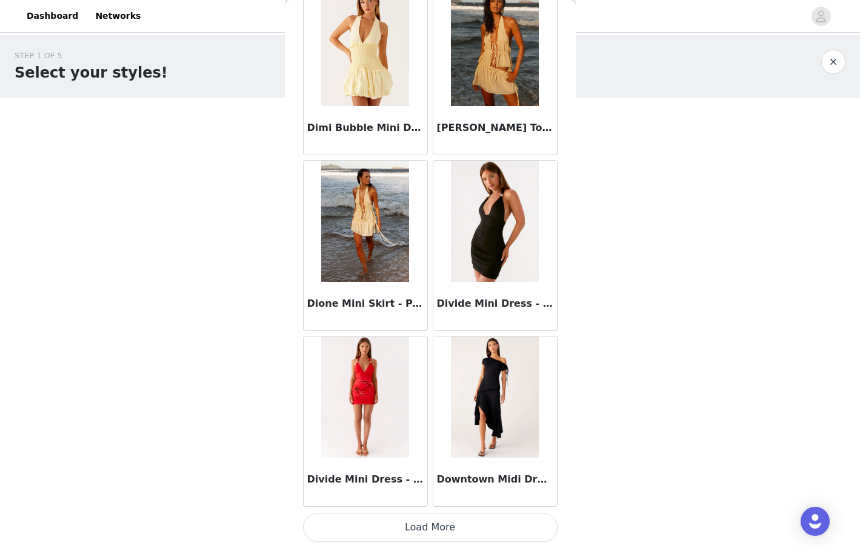
click at [448, 527] on button "Load More" at bounding box center [430, 527] width 255 height 29
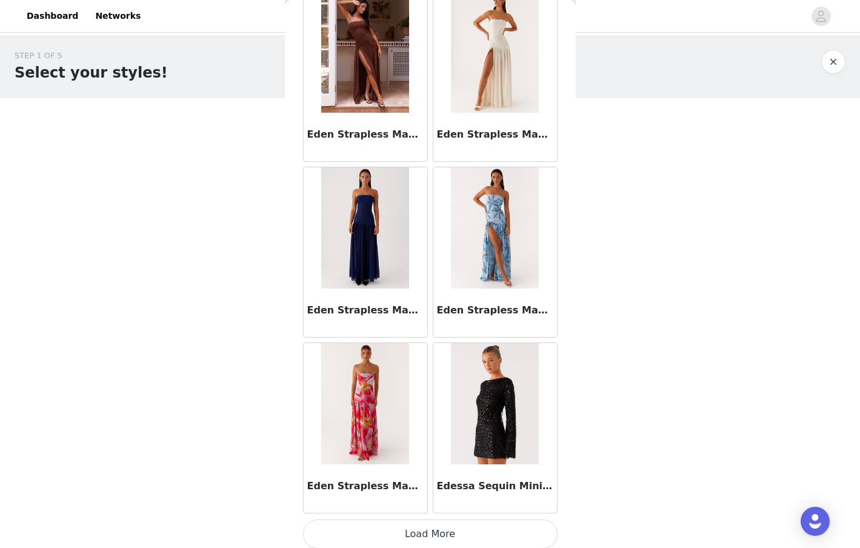
scroll to position [24163, 0]
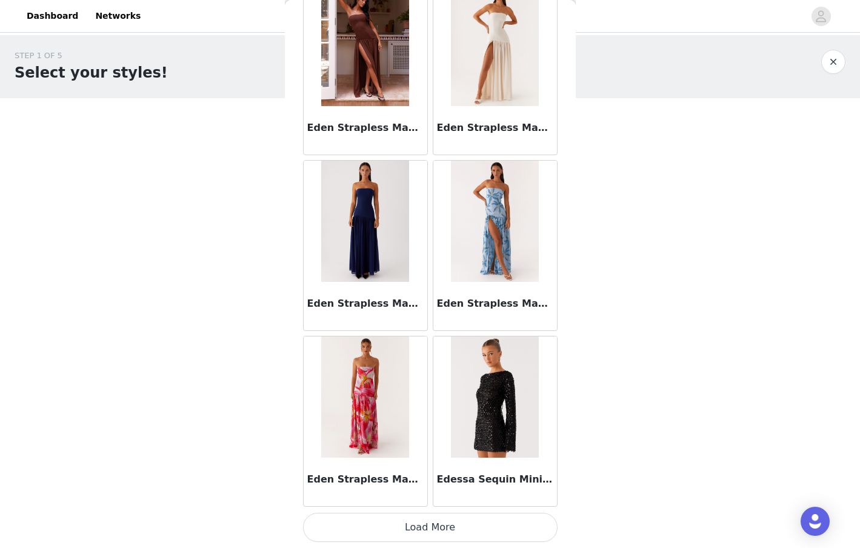
click at [435, 514] on button "Load More" at bounding box center [430, 527] width 255 height 29
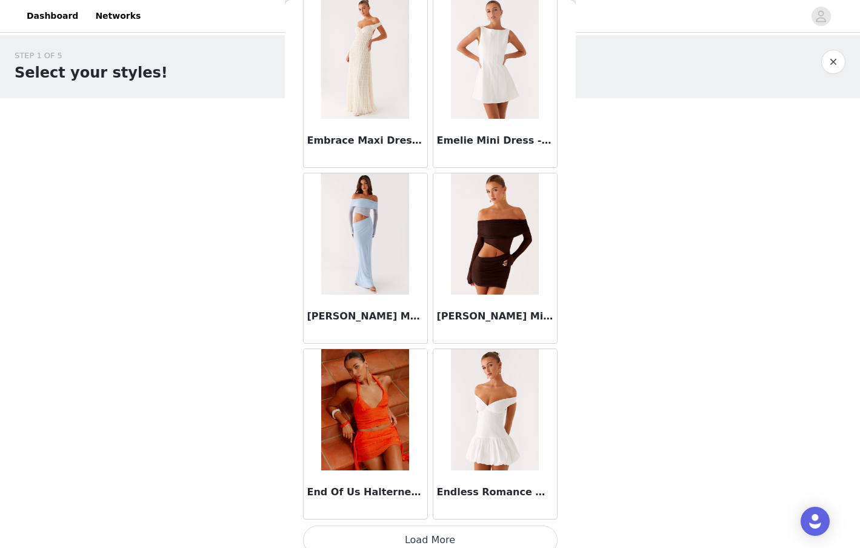
scroll to position [25922, 0]
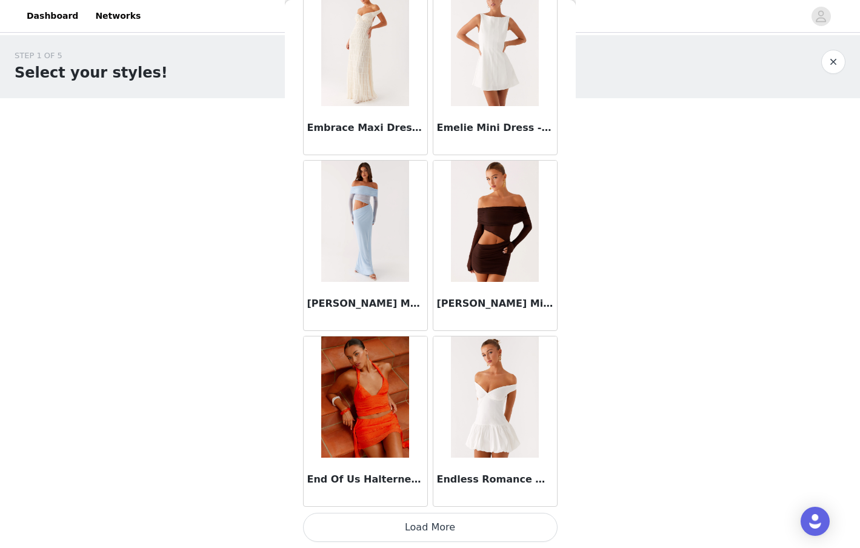
click at [421, 523] on button "Load More" at bounding box center [430, 527] width 255 height 29
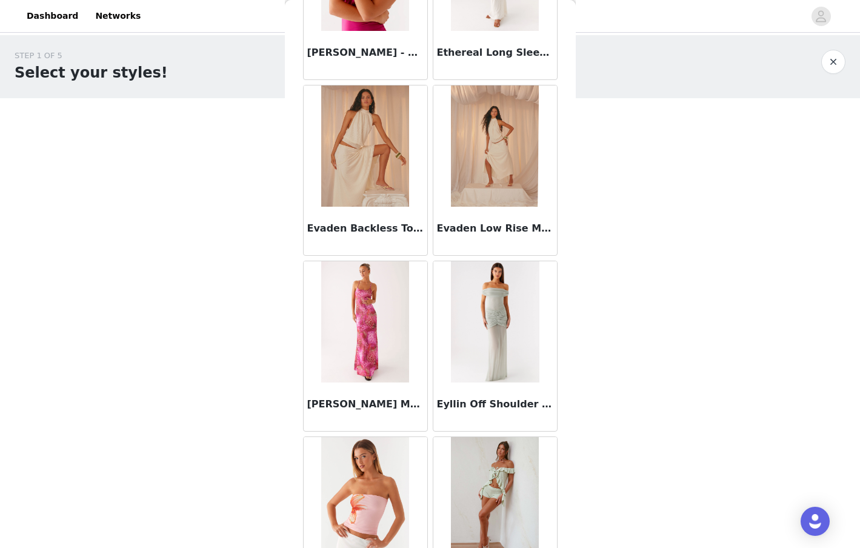
scroll to position [27680, 0]
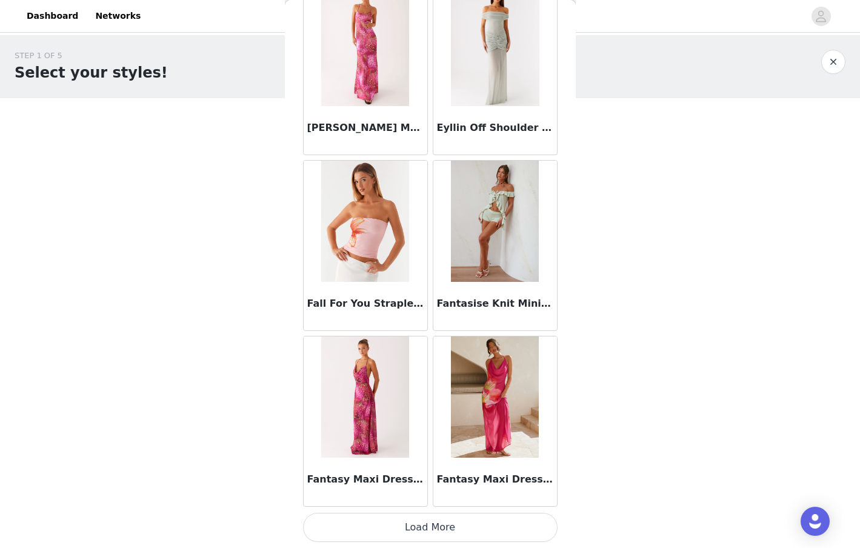
click at [423, 532] on button "Load More" at bounding box center [430, 527] width 255 height 29
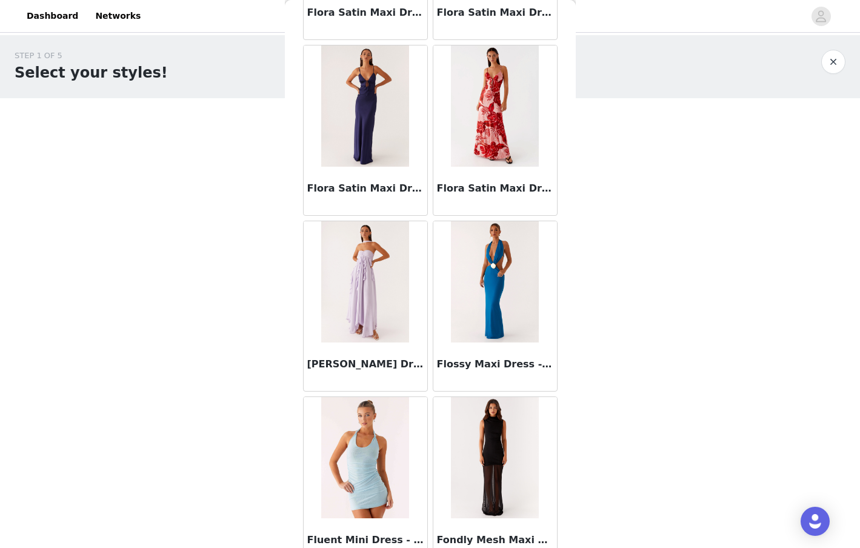
scroll to position [29438, 0]
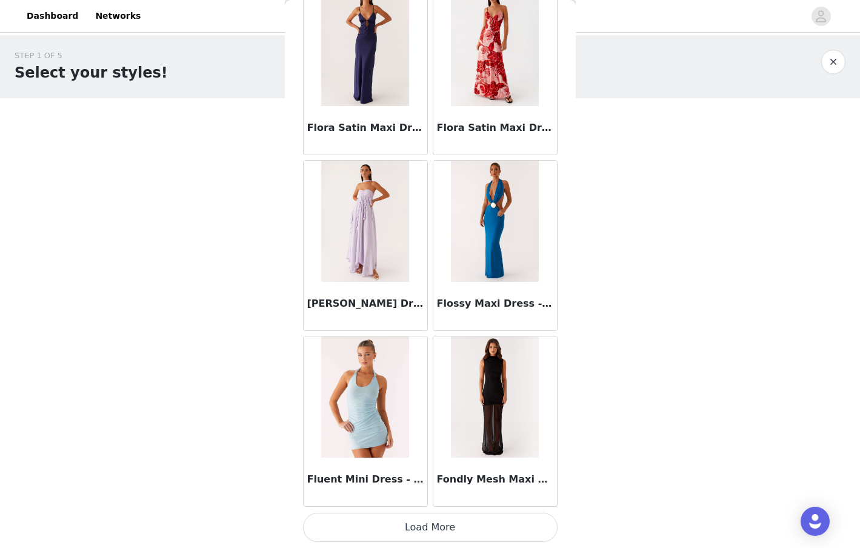
click at [434, 521] on button "Load More" at bounding box center [430, 527] width 255 height 29
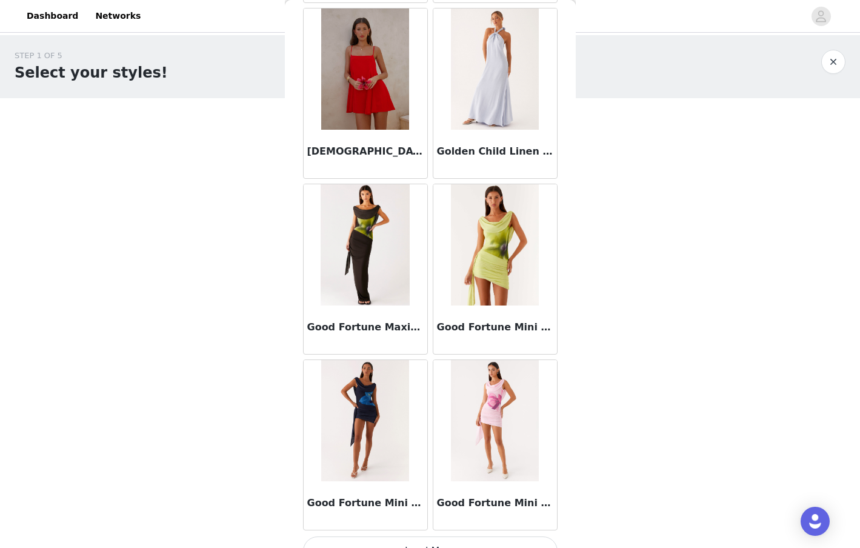
scroll to position [31196, 0]
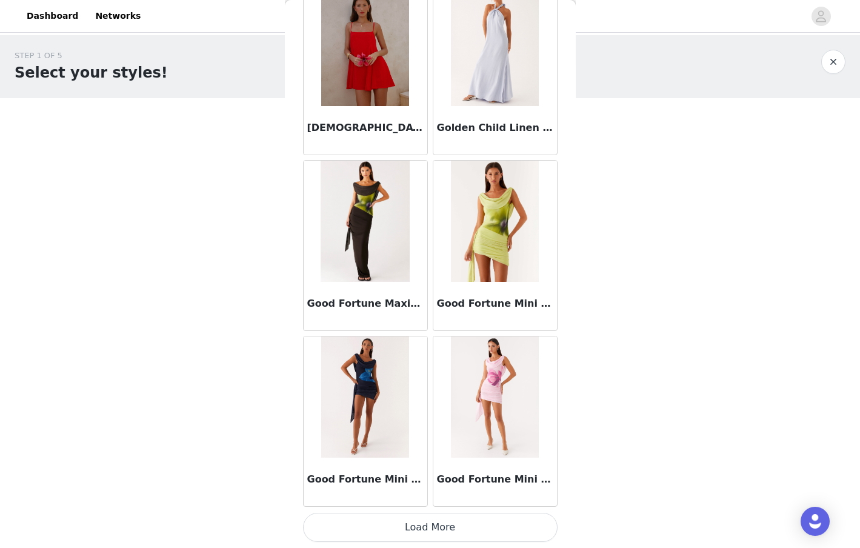
click at [409, 518] on button "Load More" at bounding box center [430, 527] width 255 height 29
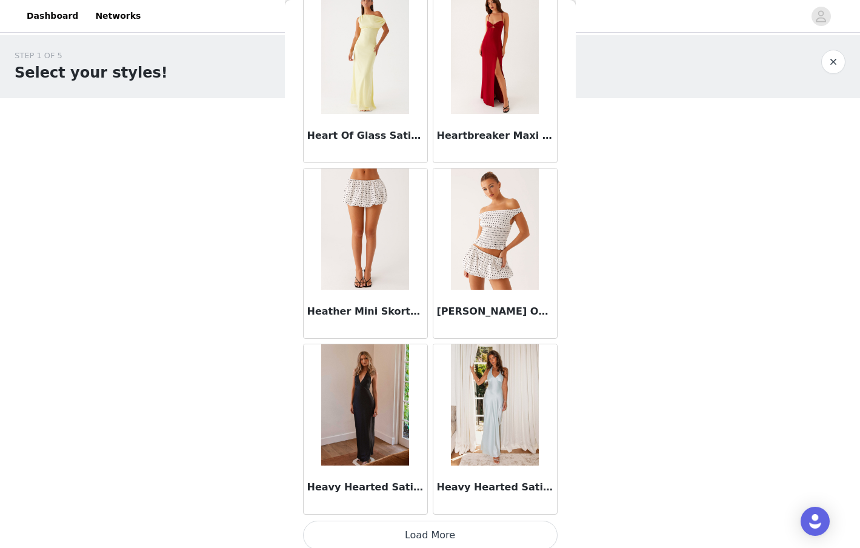
scroll to position [32954, 0]
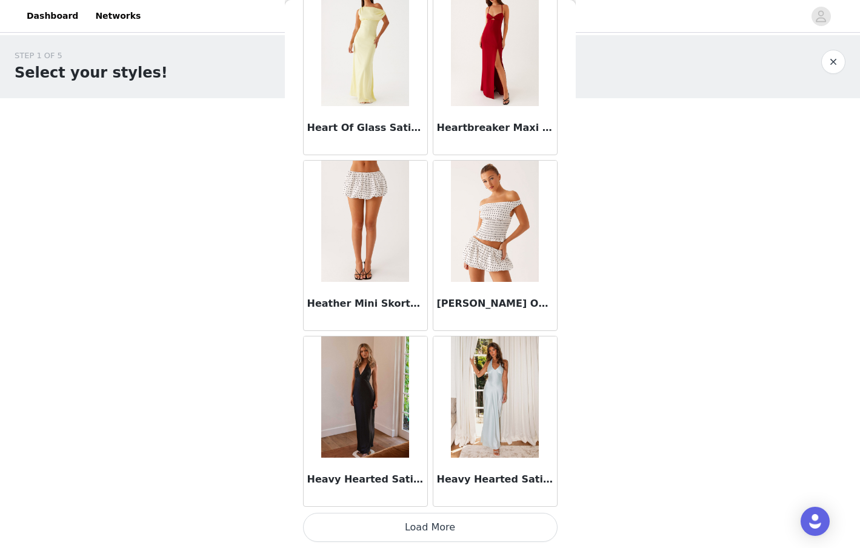
click at [421, 521] on button "Load More" at bounding box center [430, 527] width 255 height 29
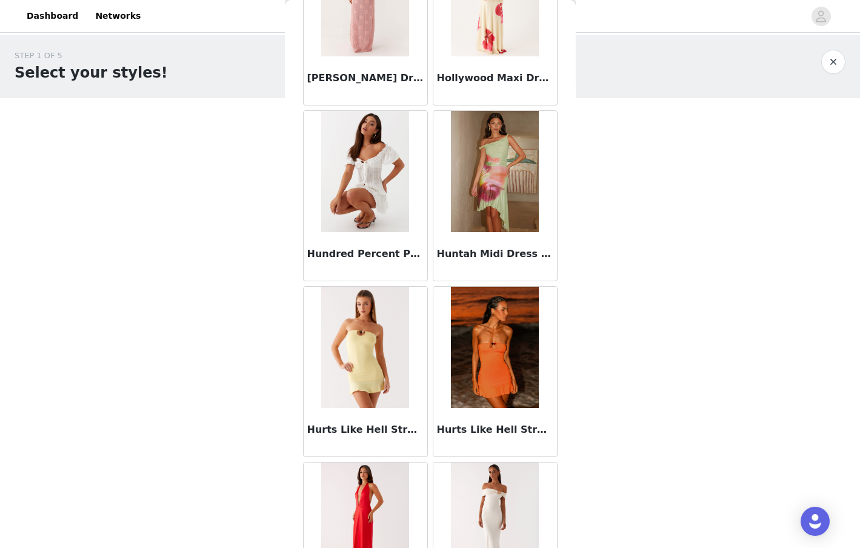
scroll to position [34712, 0]
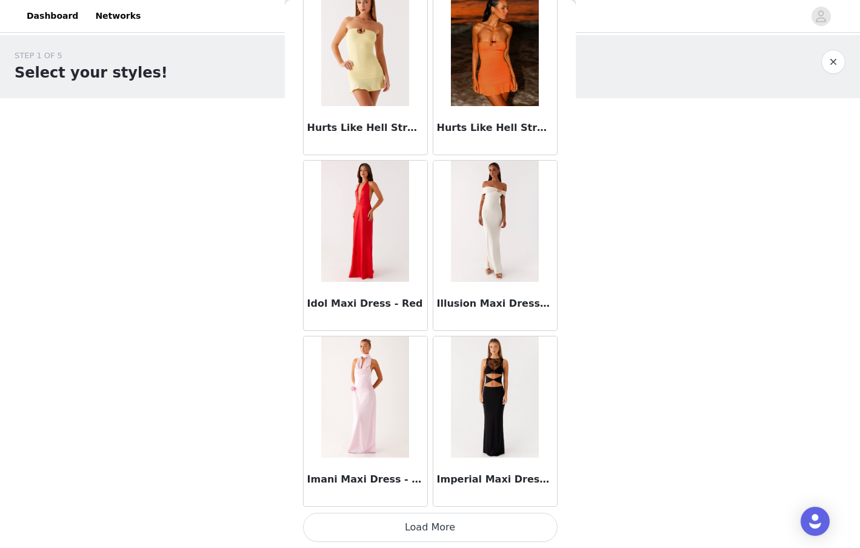
click at [425, 530] on button "Load More" at bounding box center [430, 527] width 255 height 29
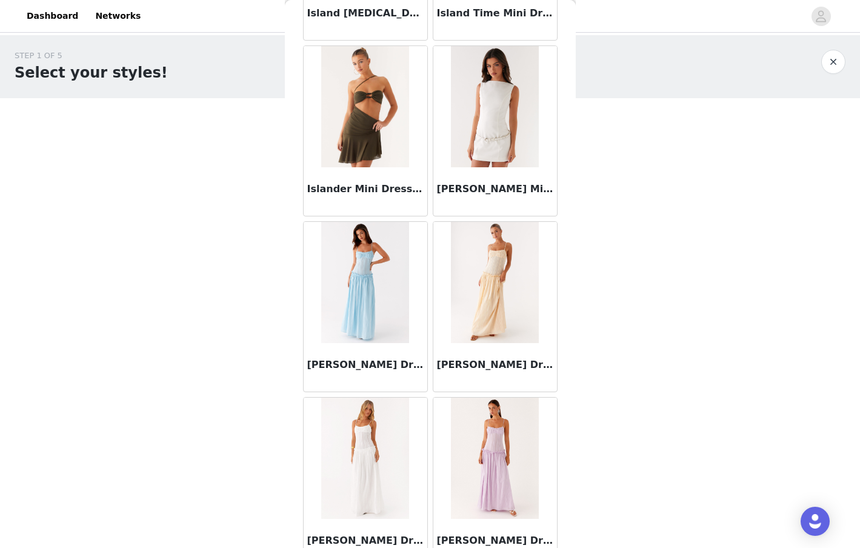
scroll to position [36471, 0]
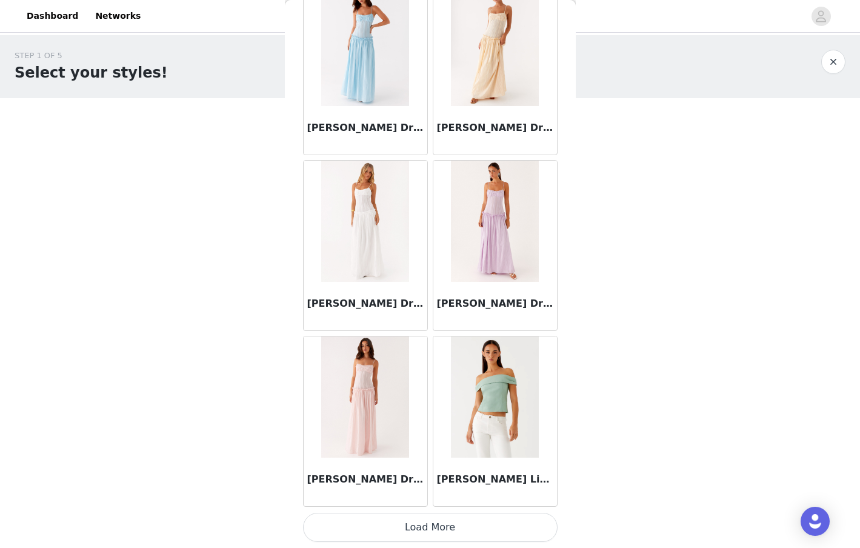
click at [415, 530] on button "Load More" at bounding box center [430, 527] width 255 height 29
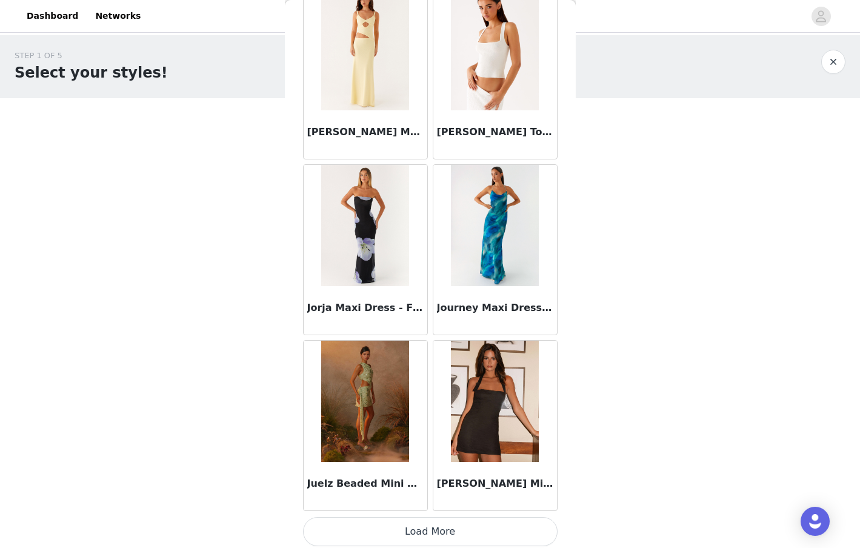
scroll to position [38229, 0]
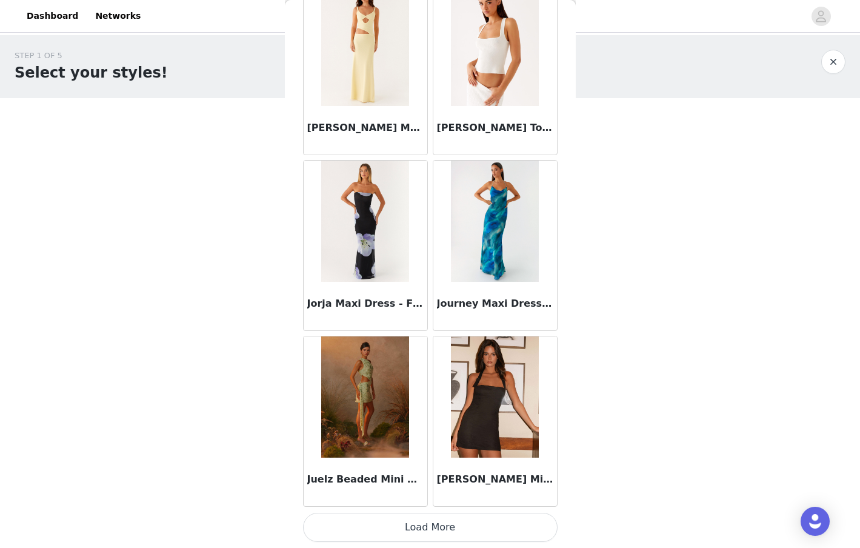
click at [403, 519] on button "Load More" at bounding box center [430, 527] width 255 height 29
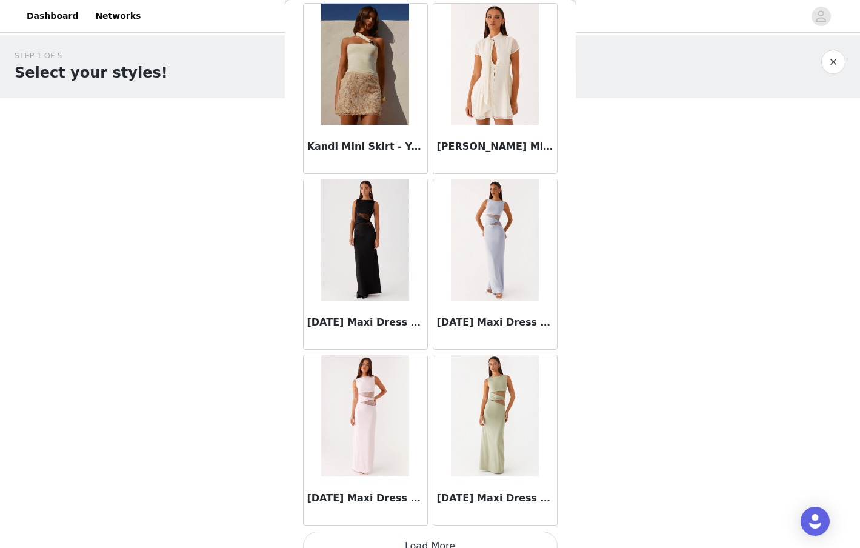
scroll to position [39987, 0]
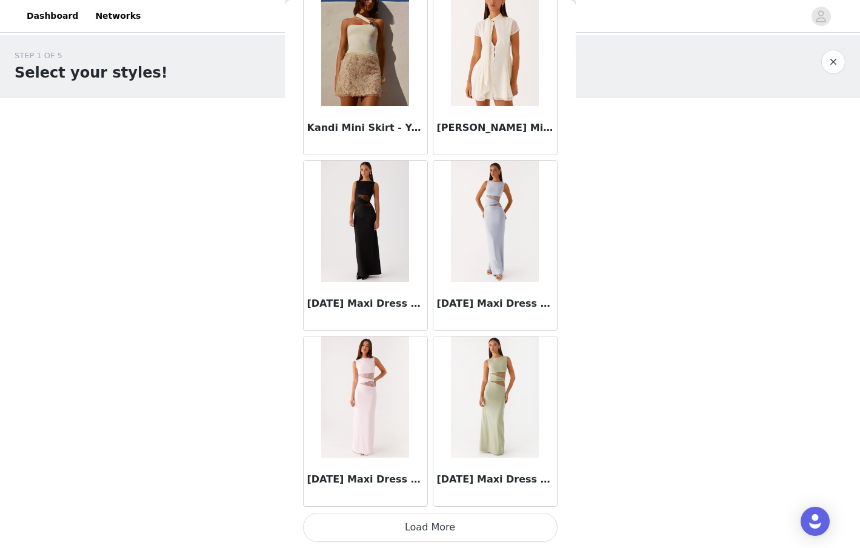
click at [387, 521] on button "Load More" at bounding box center [430, 527] width 255 height 29
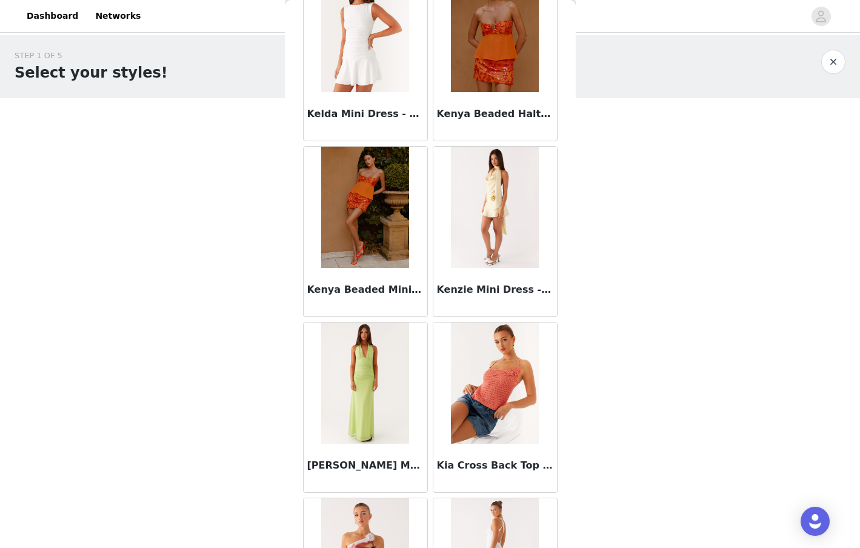
scroll to position [41745, 0]
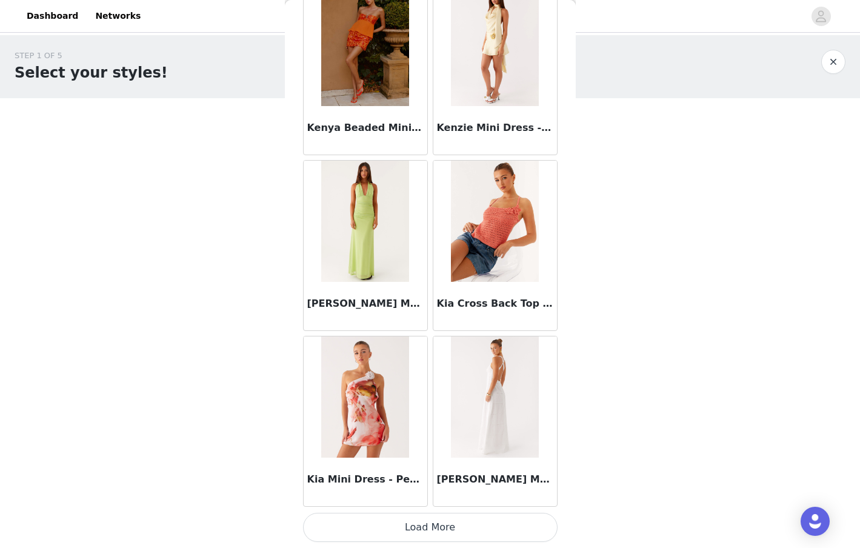
click at [434, 539] on button "Load More" at bounding box center [430, 527] width 255 height 29
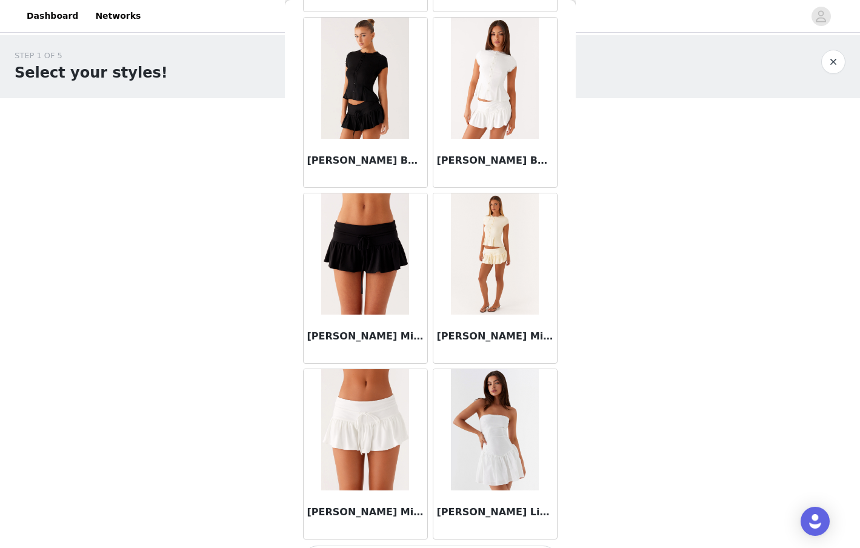
scroll to position [43503, 0]
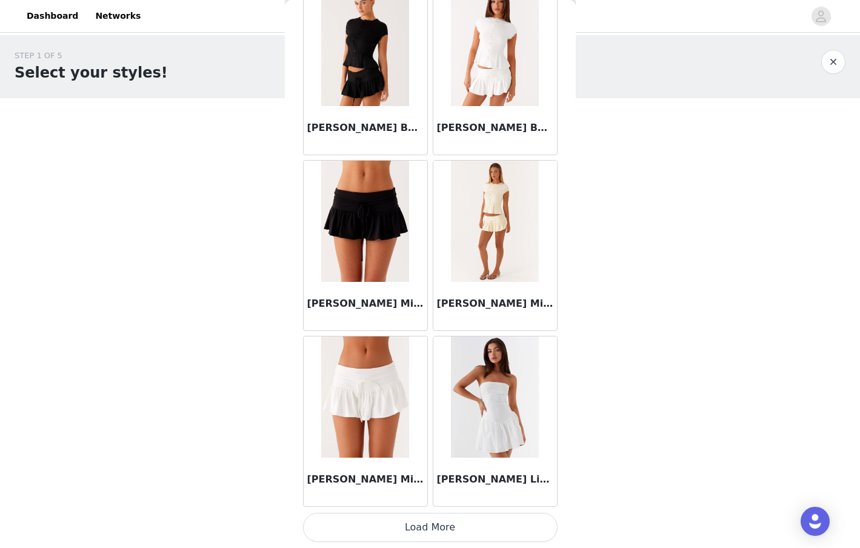
click at [341, 403] on img at bounding box center [365, 396] width 88 height 121
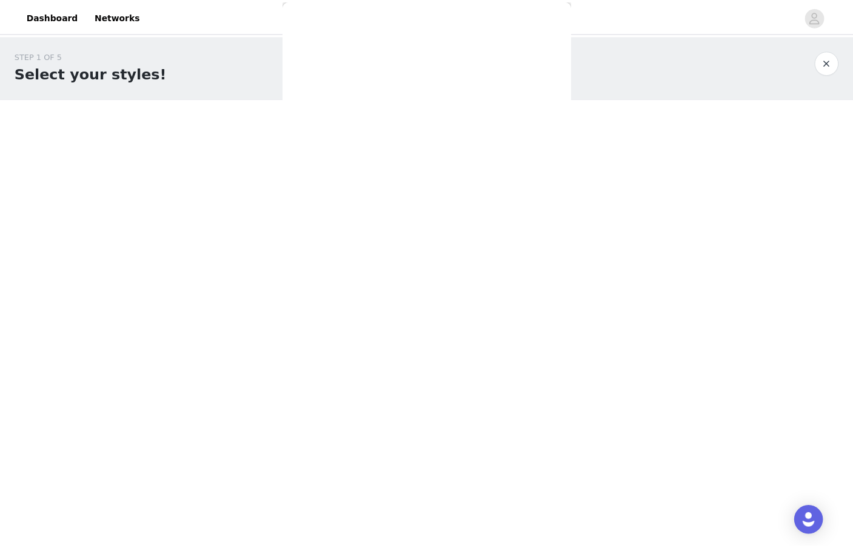
scroll to position [0, 0]
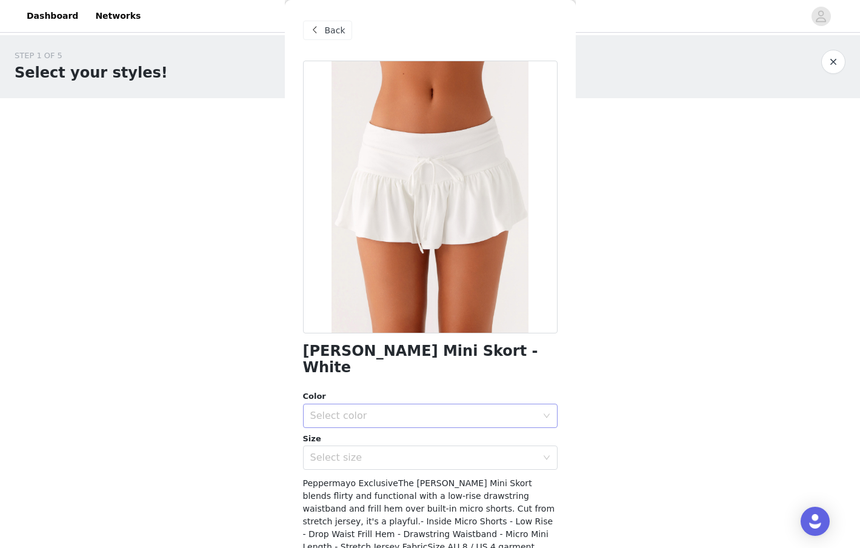
click at [434, 410] on div "Select color" at bounding box center [423, 416] width 227 height 12
click at [421, 412] on div "Color Select color Size Select size" at bounding box center [430, 429] width 255 height 79
click at [427, 452] on div "Select size" at bounding box center [423, 458] width 227 height 12
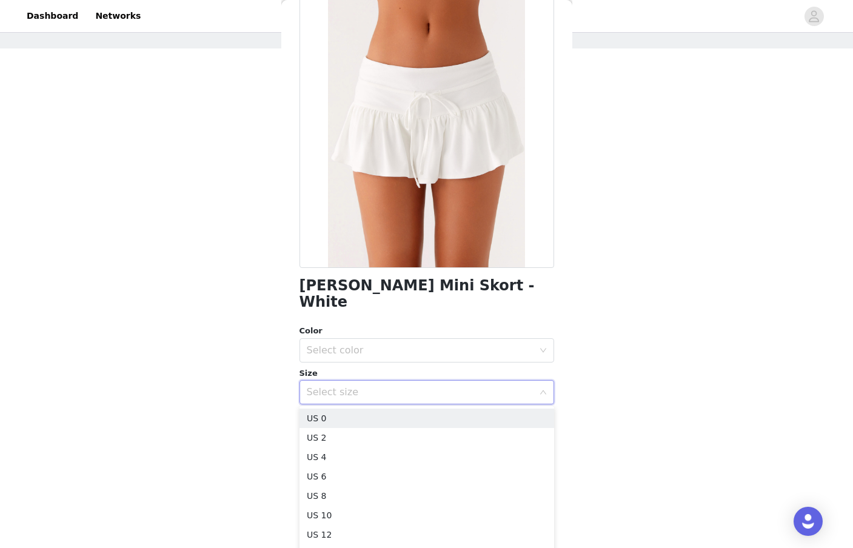
scroll to position [59, 0]
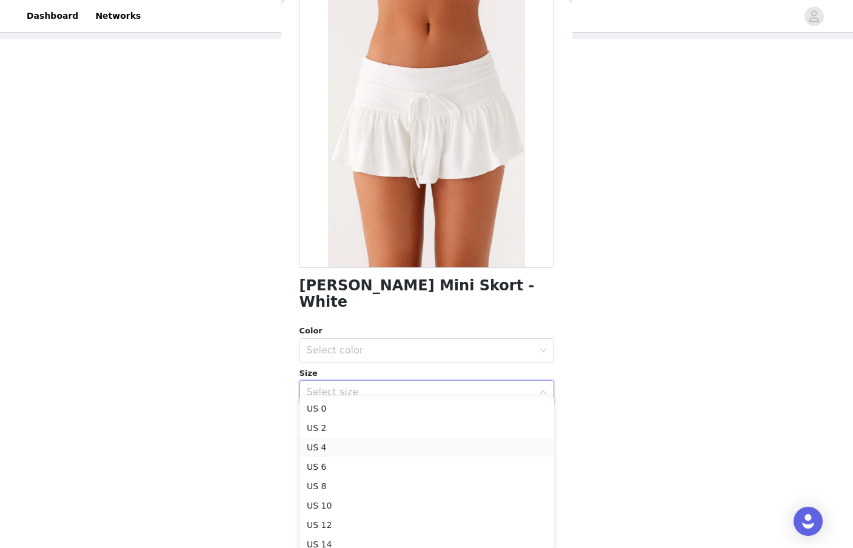
click at [361, 450] on li "US 4" at bounding box center [426, 447] width 255 height 19
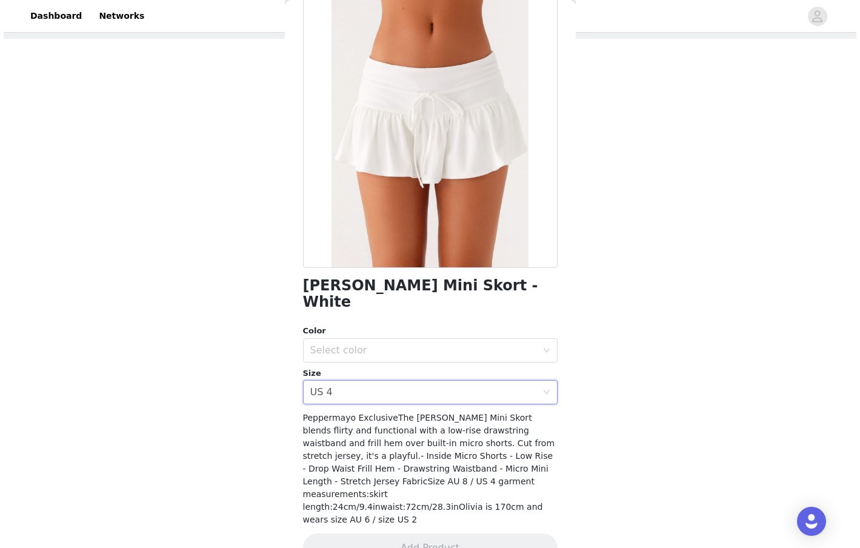
scroll to position [0, 0]
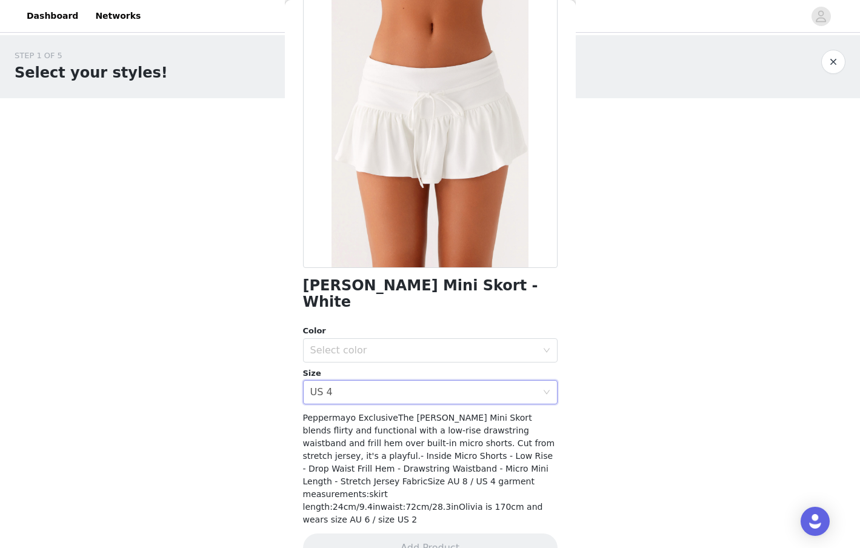
click at [390, 501] on div "[PERSON_NAME] Mini Skort - White Color Select color Size Select size US 4 Peppe…" at bounding box center [430, 286] width 255 height 582
click at [343, 344] on div "Select color" at bounding box center [423, 350] width 227 height 12
click at [344, 360] on li "White" at bounding box center [430, 360] width 255 height 19
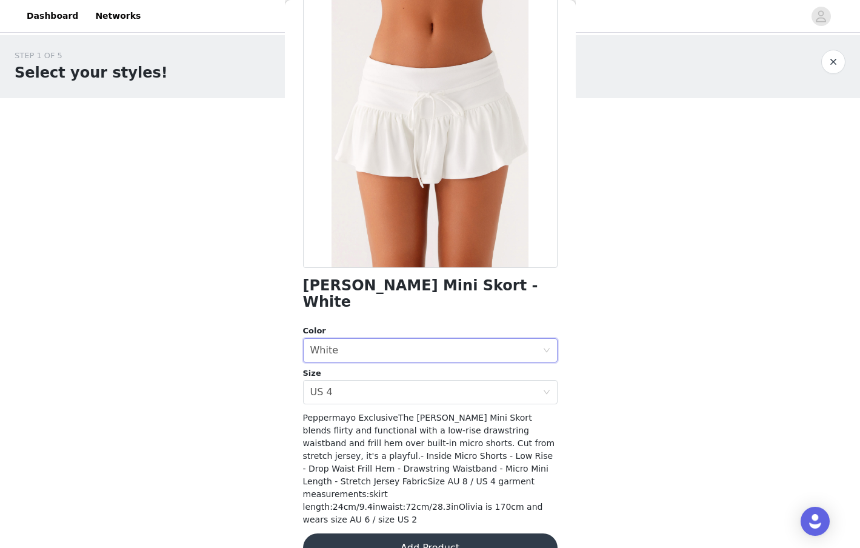
click at [378, 534] on button "Add Product" at bounding box center [430, 548] width 255 height 29
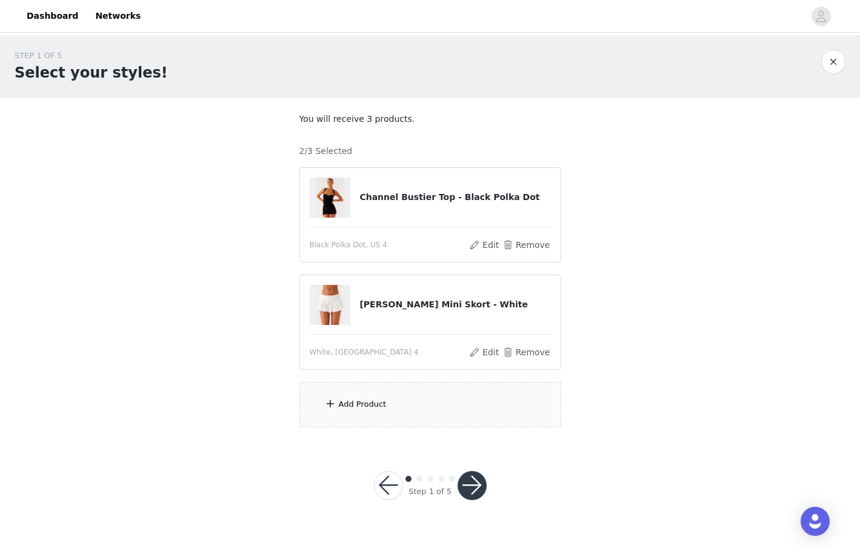
click at [349, 409] on div "Add Product" at bounding box center [363, 404] width 48 height 12
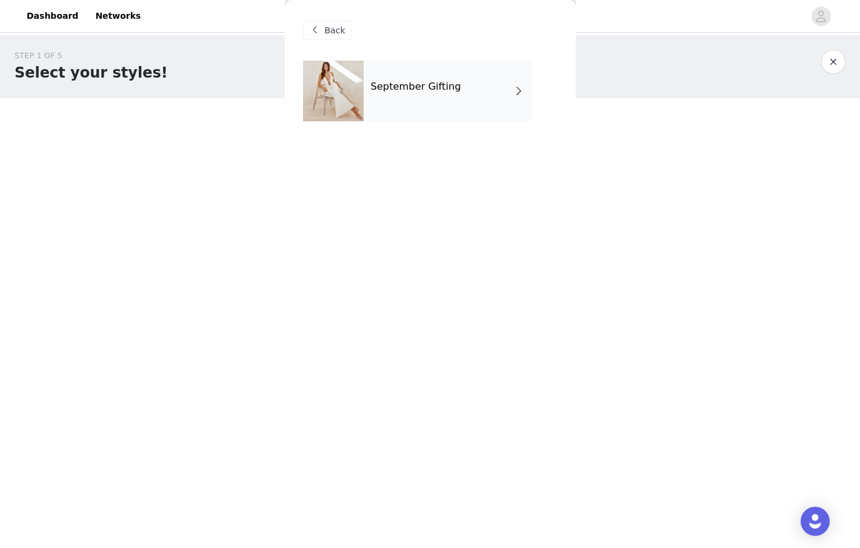
click at [384, 102] on div "September Gifting" at bounding box center [448, 91] width 169 height 61
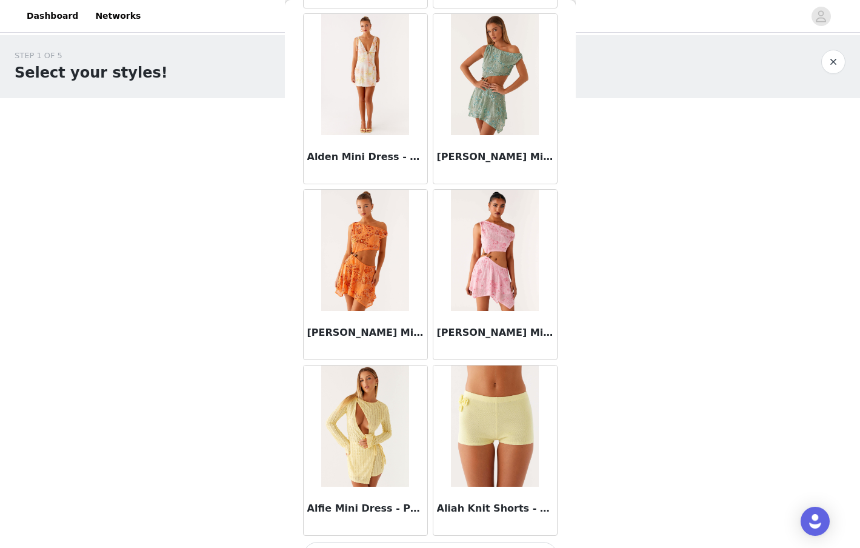
scroll to position [1307, 0]
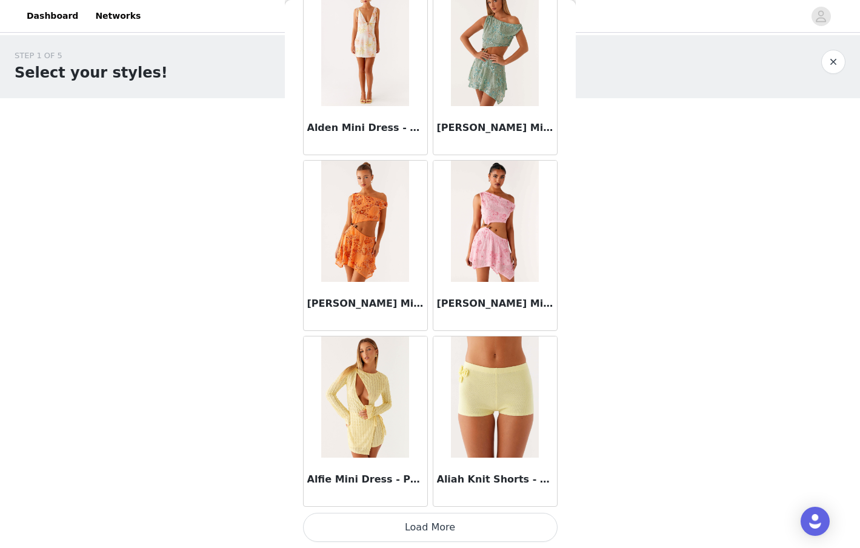
click at [477, 532] on button "Load More" at bounding box center [430, 527] width 255 height 29
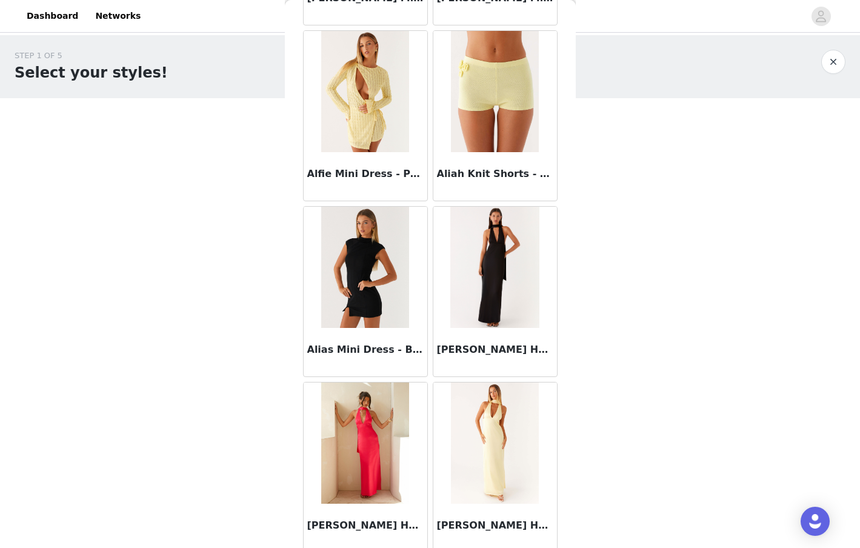
scroll to position [3065, 0]
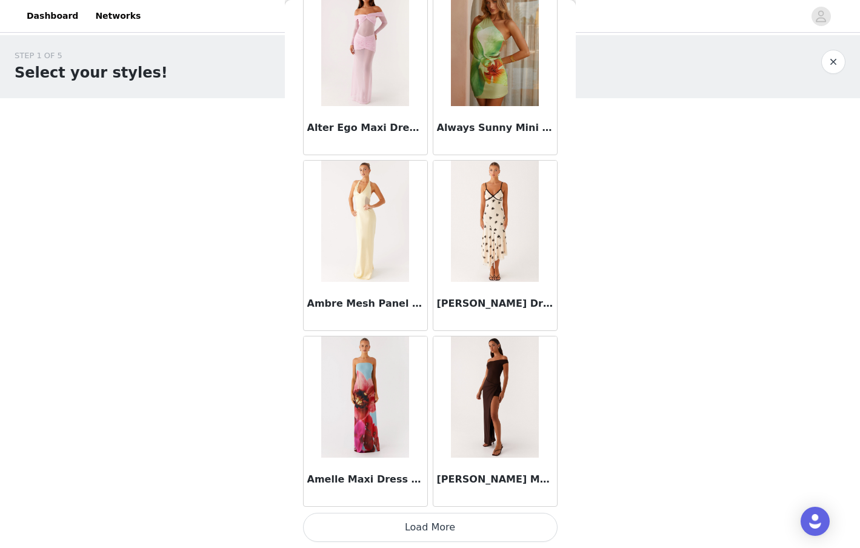
click at [444, 526] on button "Load More" at bounding box center [430, 527] width 255 height 29
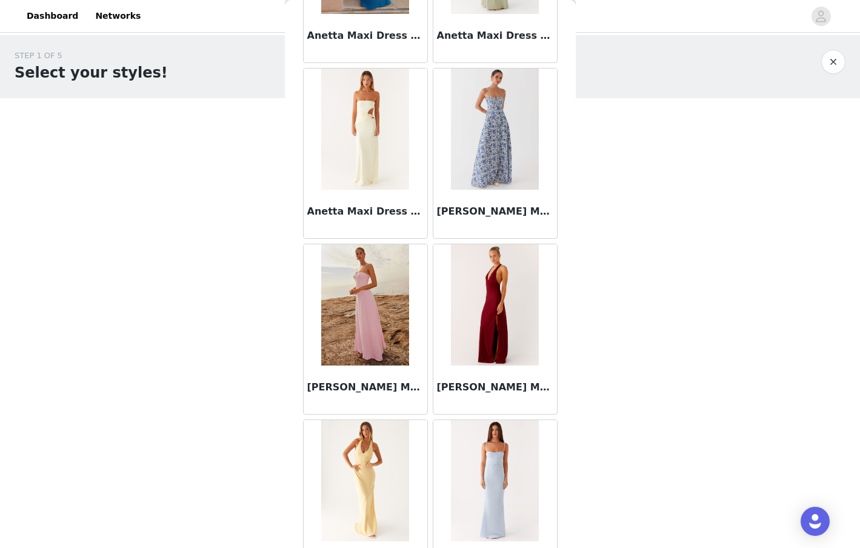
scroll to position [4823, 0]
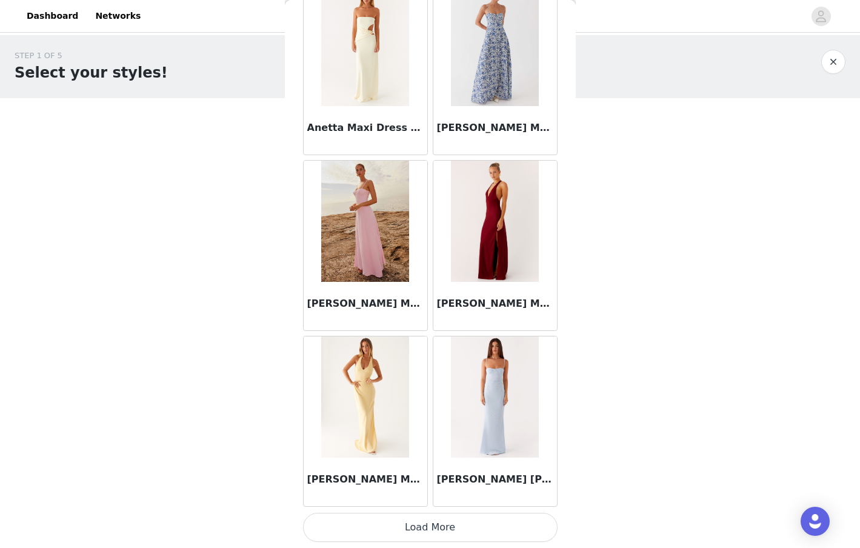
click at [486, 516] on button "Load More" at bounding box center [430, 527] width 255 height 29
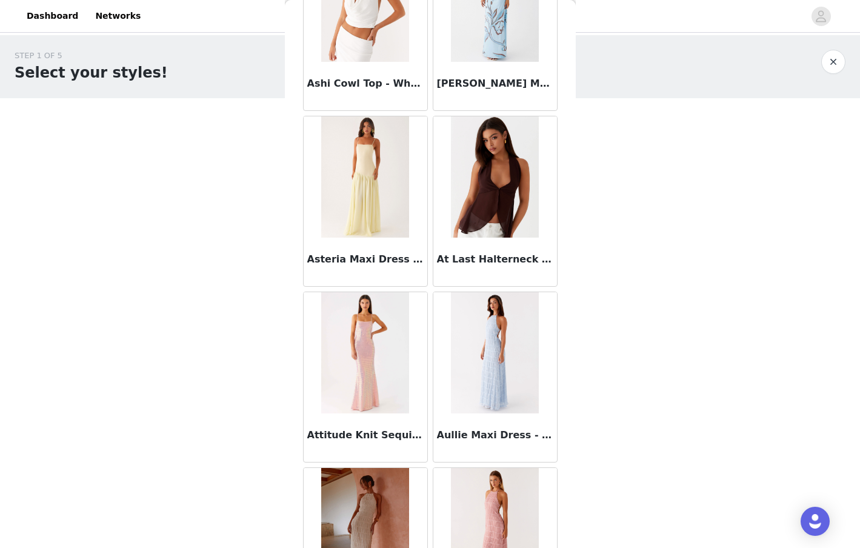
scroll to position [6582, 0]
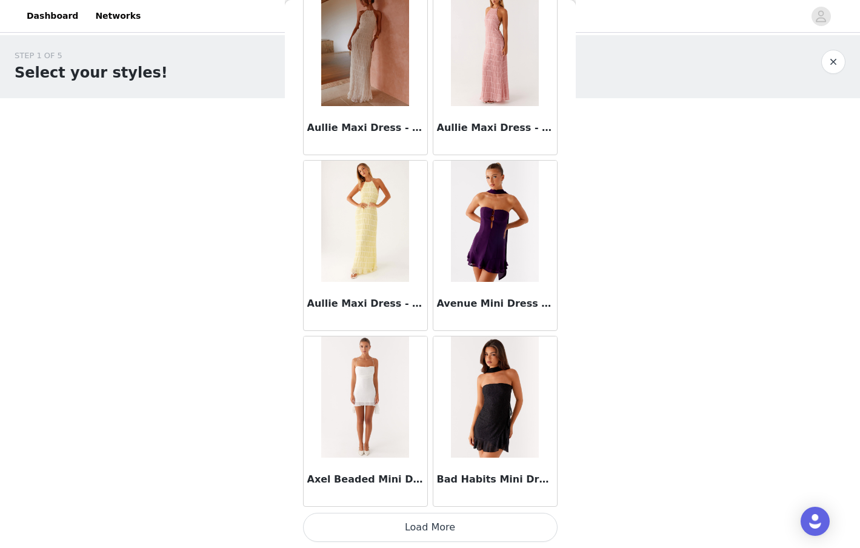
click at [383, 532] on button "Load More" at bounding box center [430, 527] width 255 height 29
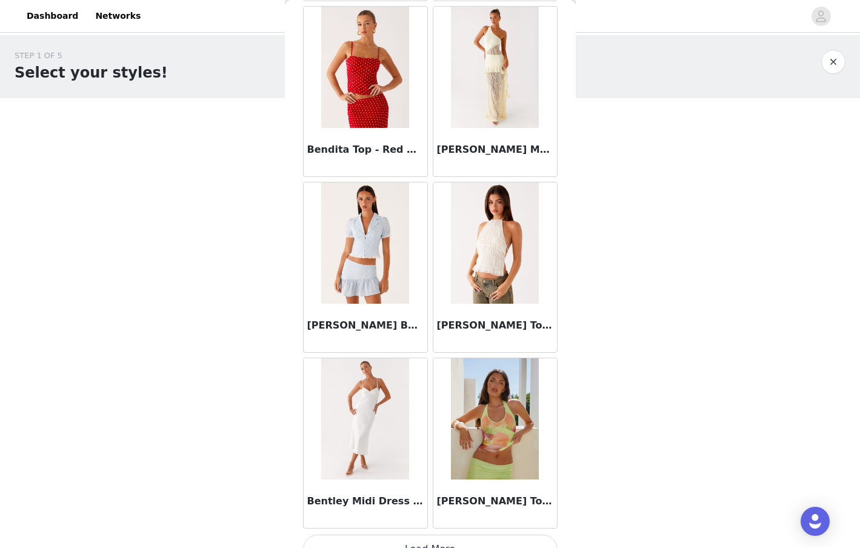
scroll to position [8340, 0]
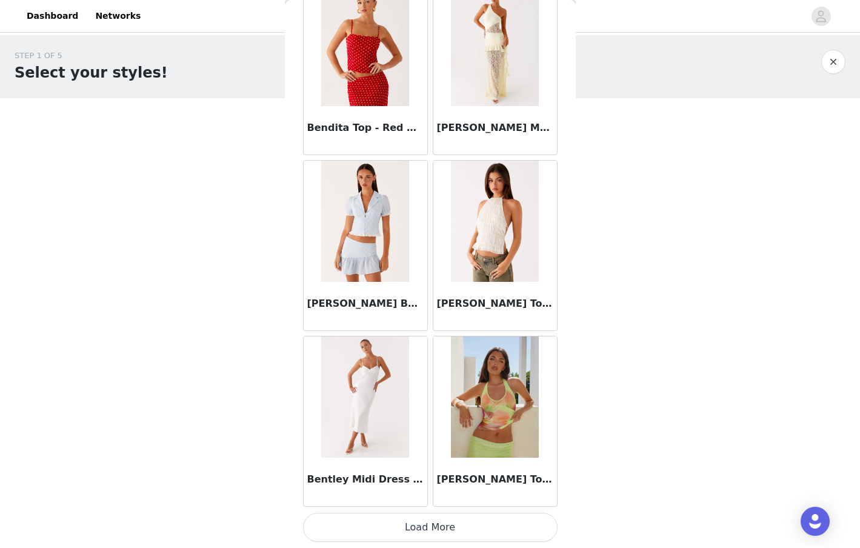
click at [460, 518] on button "Load More" at bounding box center [430, 527] width 255 height 29
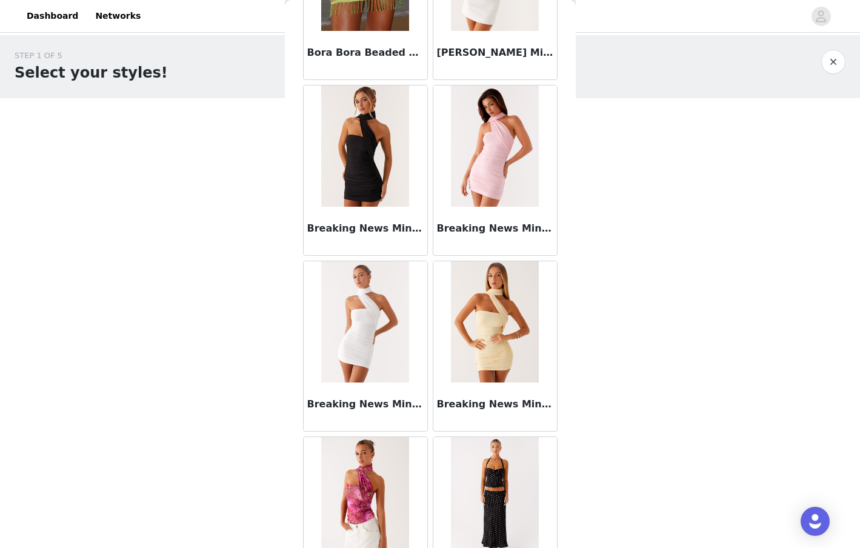
scroll to position [10098, 0]
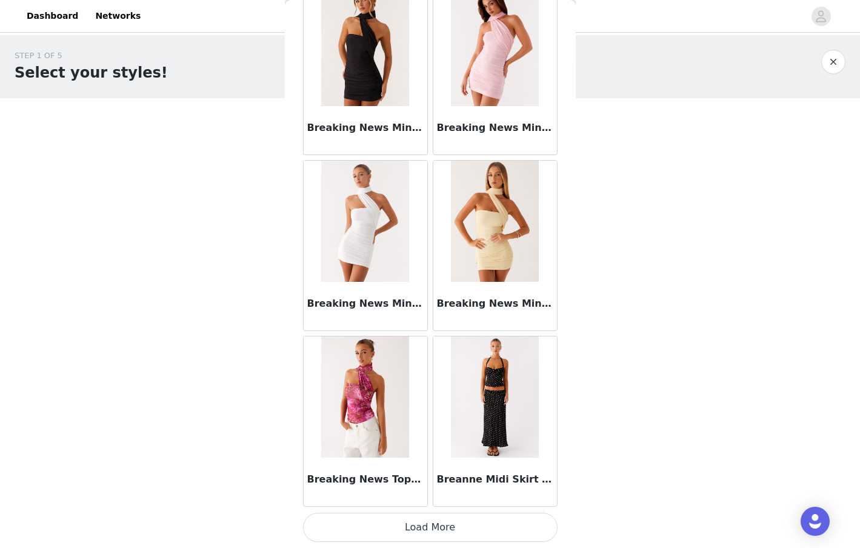
click at [457, 524] on button "Load More" at bounding box center [430, 527] width 255 height 29
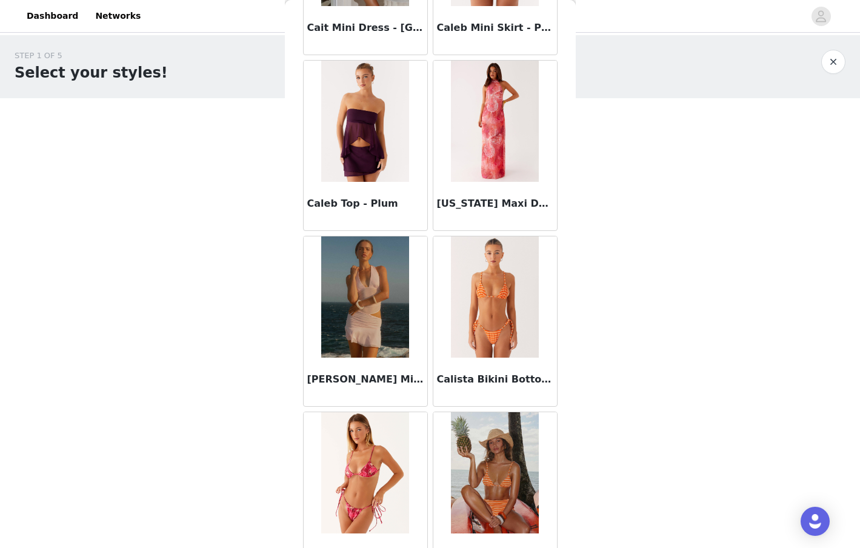
scroll to position [11856, 0]
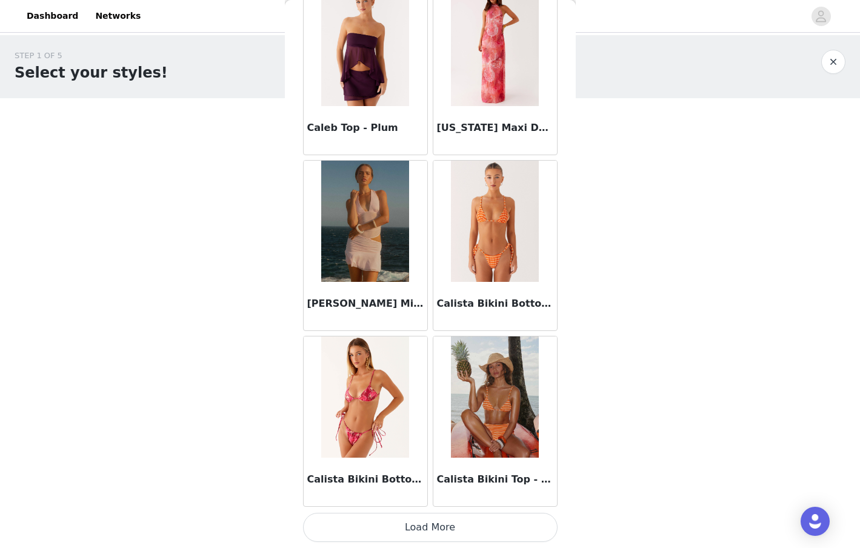
click at [453, 532] on button "Load More" at bounding box center [430, 527] width 255 height 29
click at [438, 531] on button "Load More" at bounding box center [430, 527] width 255 height 29
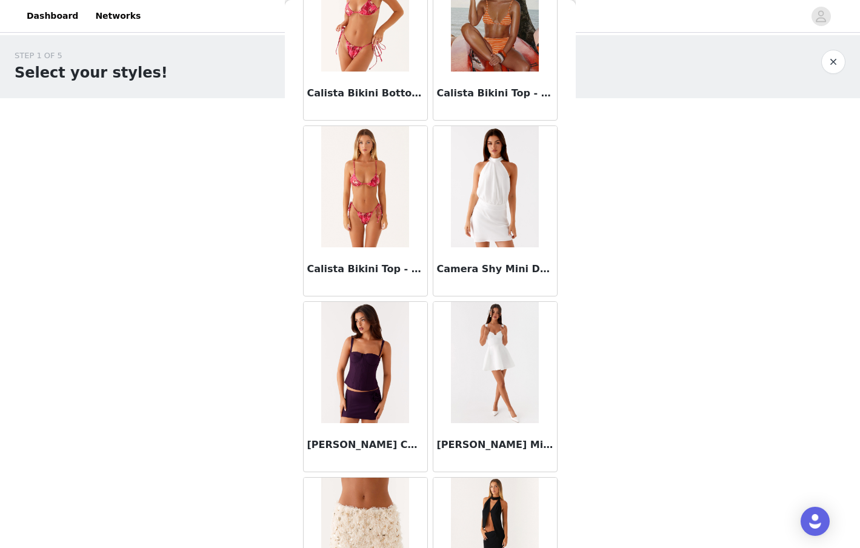
scroll to position [12243, 0]
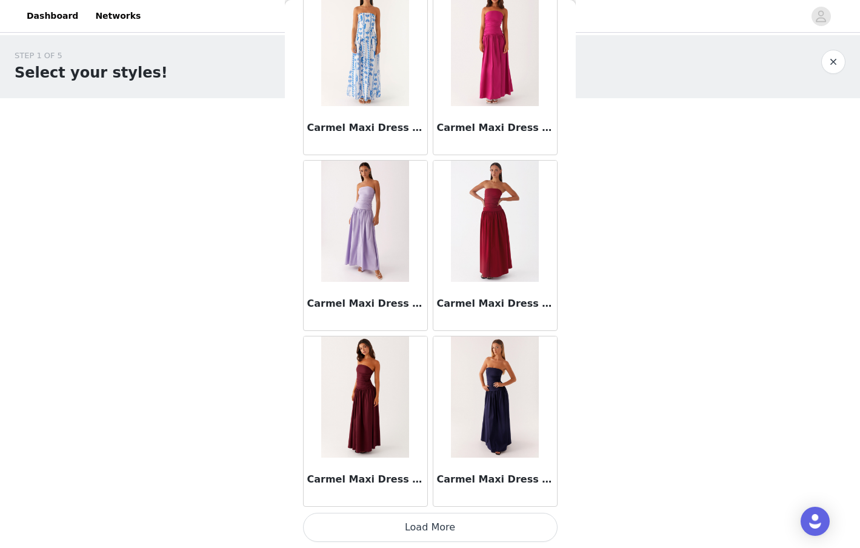
click at [423, 526] on button "Load More" at bounding box center [430, 527] width 255 height 29
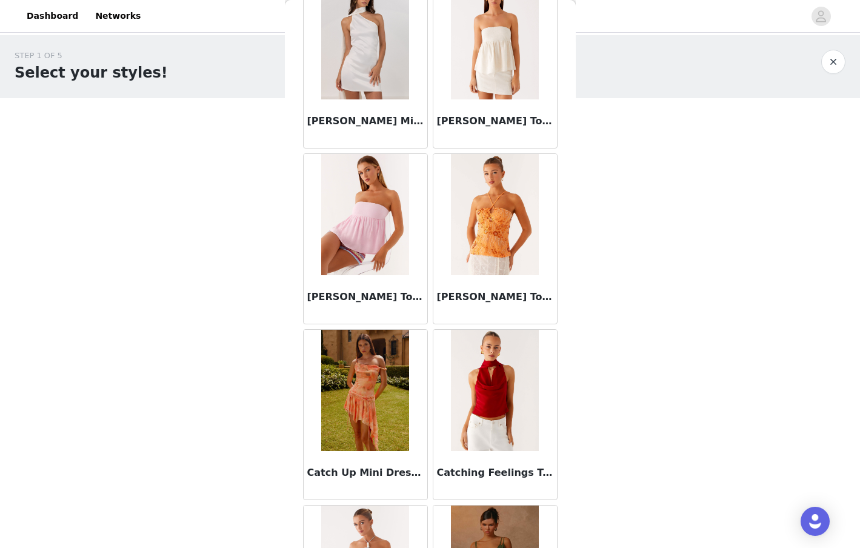
scroll to position [15372, 0]
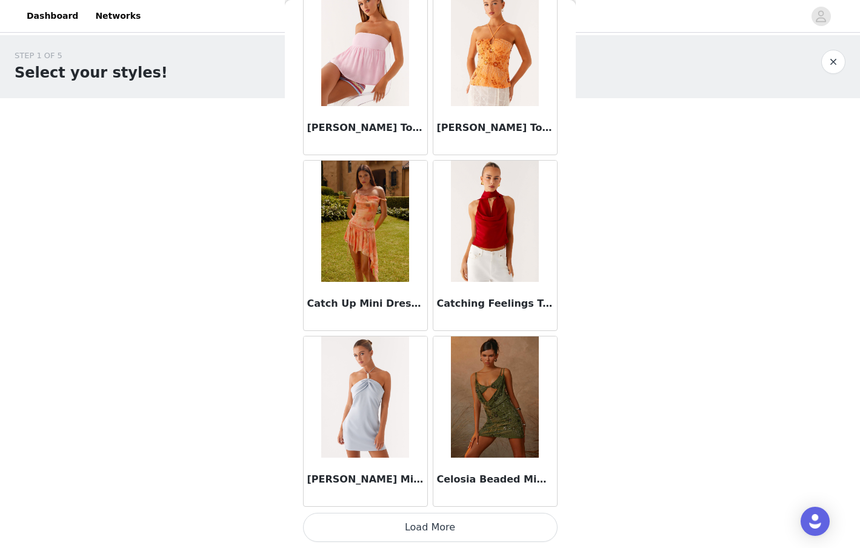
click at [430, 524] on button "Load More" at bounding box center [430, 527] width 255 height 29
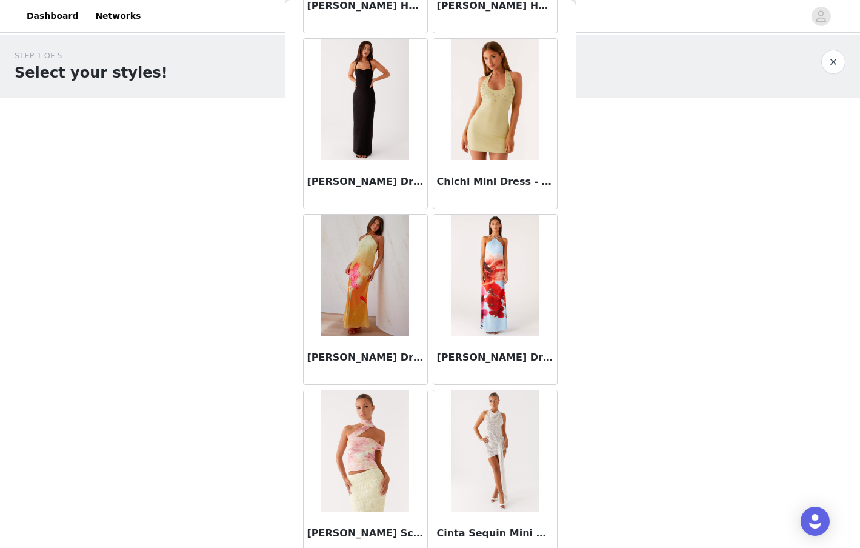
scroll to position [17131, 0]
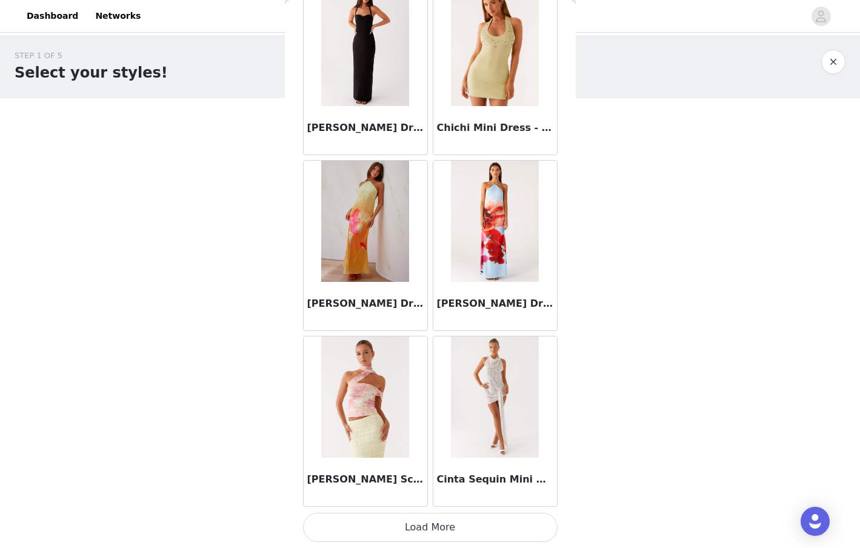
click at [428, 527] on button "Load More" at bounding box center [430, 527] width 255 height 29
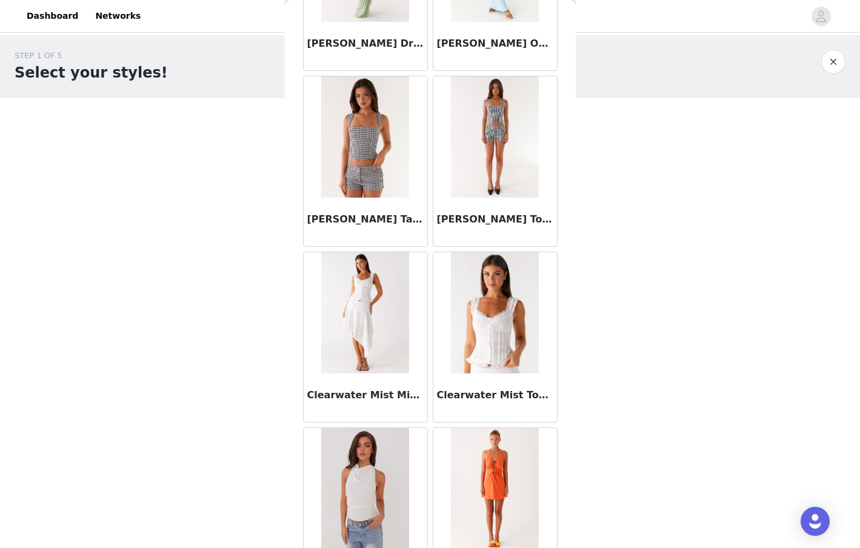
scroll to position [17934, 0]
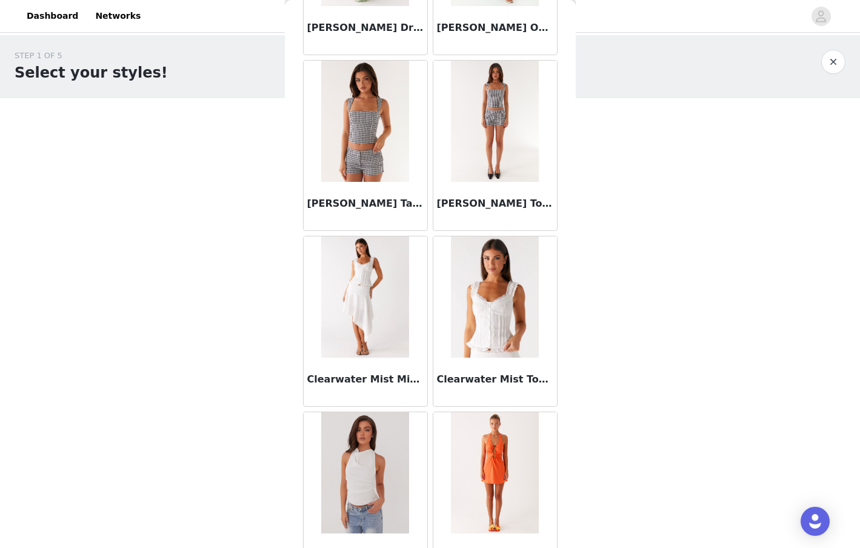
click at [343, 200] on h3 "[PERSON_NAME] Tailored Shorts - Black Gingham" at bounding box center [365, 203] width 116 height 15
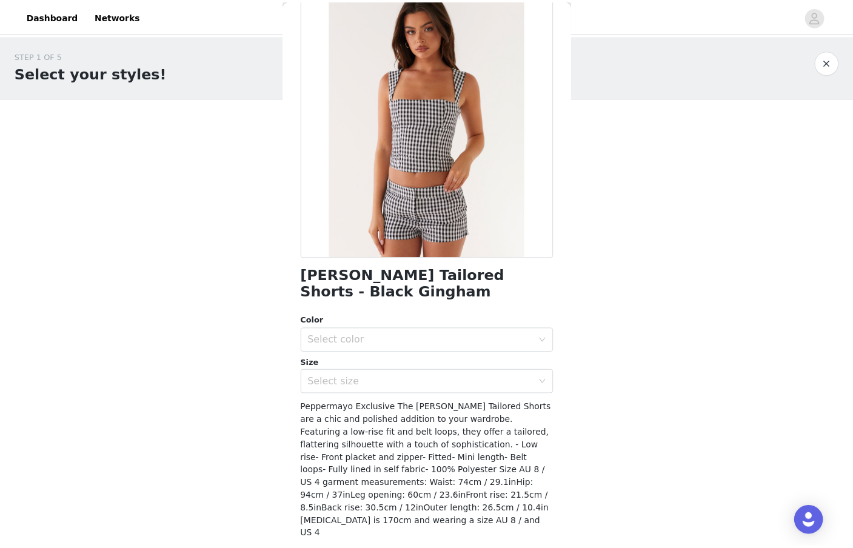
scroll to position [95, 0]
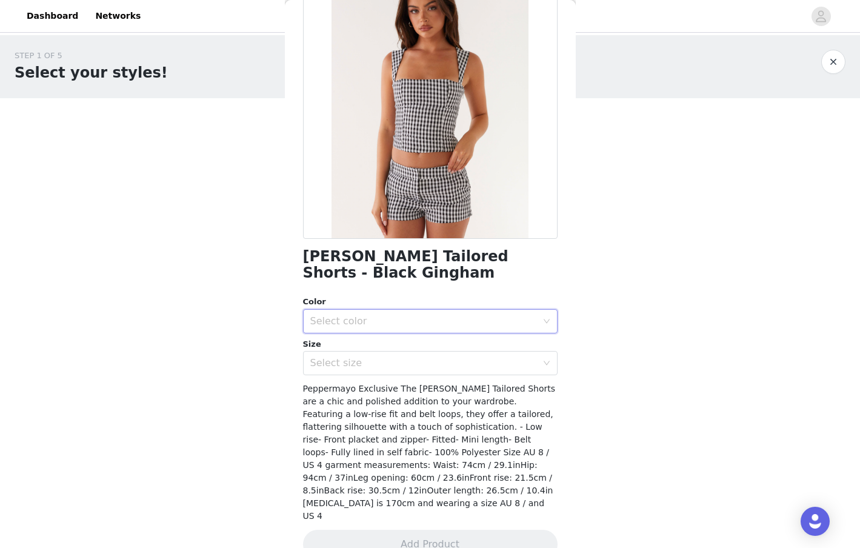
click at [362, 313] on div "Select color" at bounding box center [426, 321] width 232 height 23
click at [366, 350] on li "Black Gingham" at bounding box center [430, 347] width 255 height 19
click at [365, 362] on div "Select size" at bounding box center [423, 363] width 227 height 12
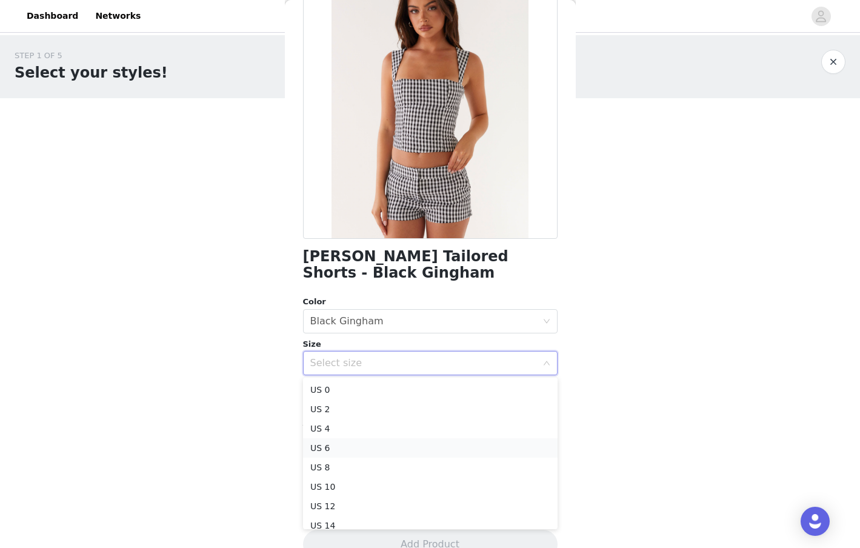
click at [346, 441] on li "US 6" at bounding box center [430, 447] width 255 height 19
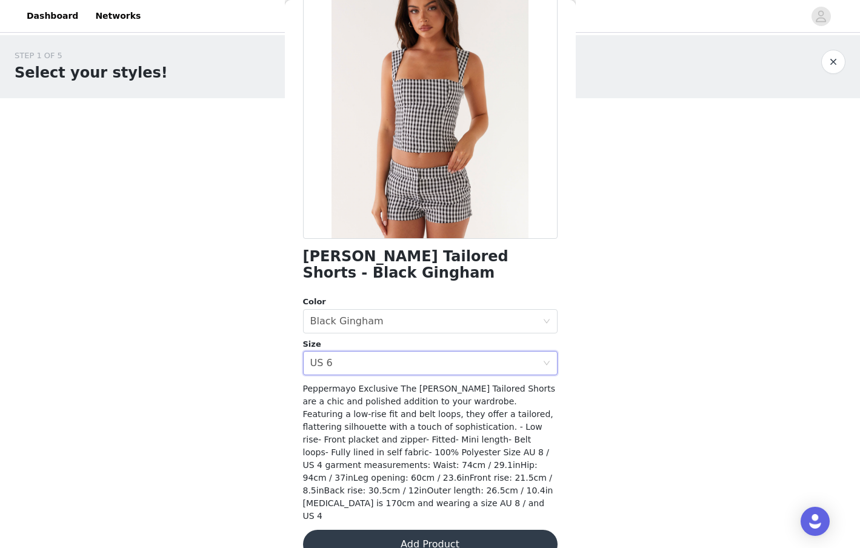
click at [403, 530] on button "Add Product" at bounding box center [430, 544] width 255 height 29
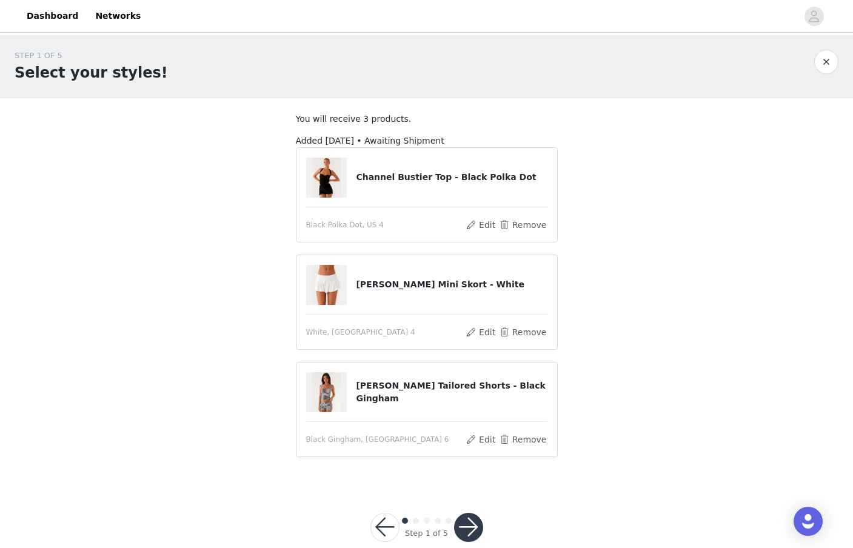
click at [474, 537] on button "button" at bounding box center [468, 527] width 29 height 29
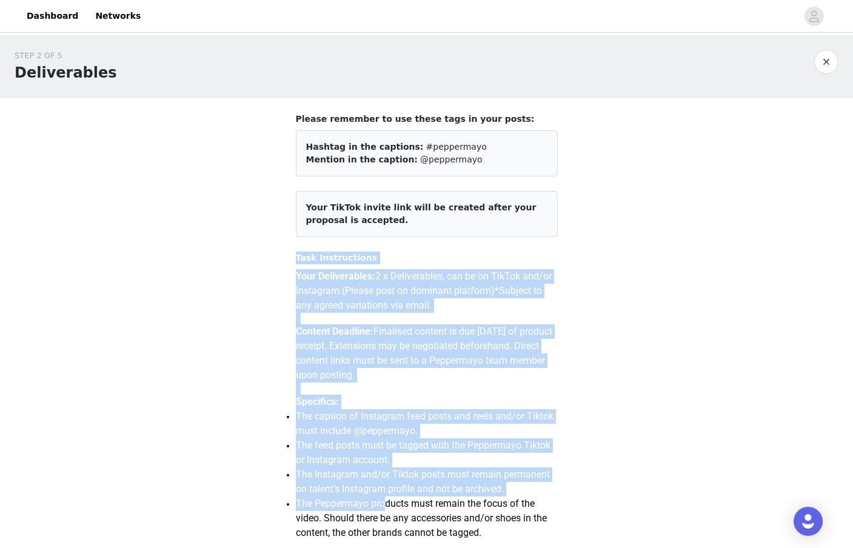
drag, startPoint x: 287, startPoint y: 260, endPoint x: 390, endPoint y: 509, distance: 269.1
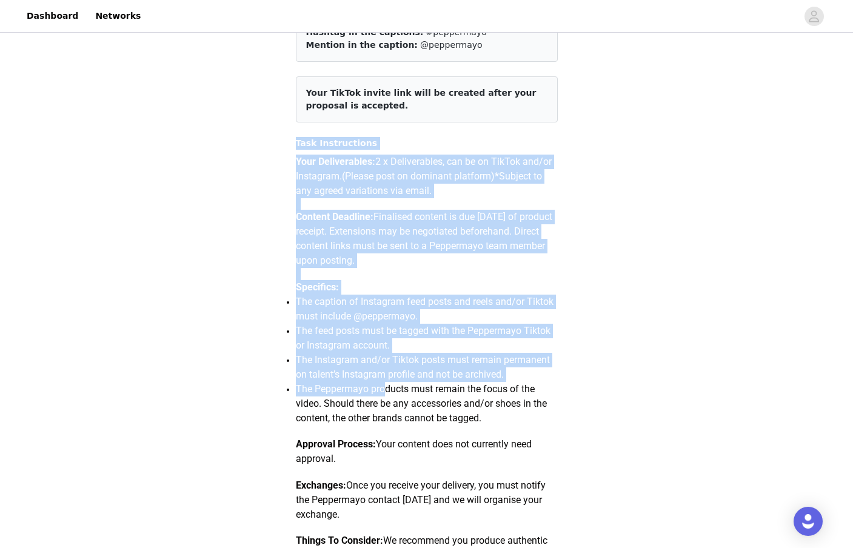
scroll to position [113, 0]
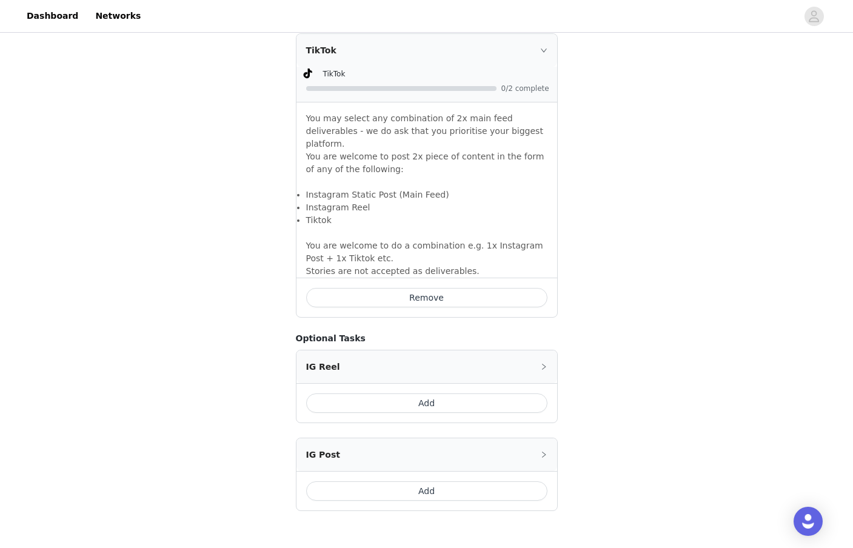
scroll to position [759, 0]
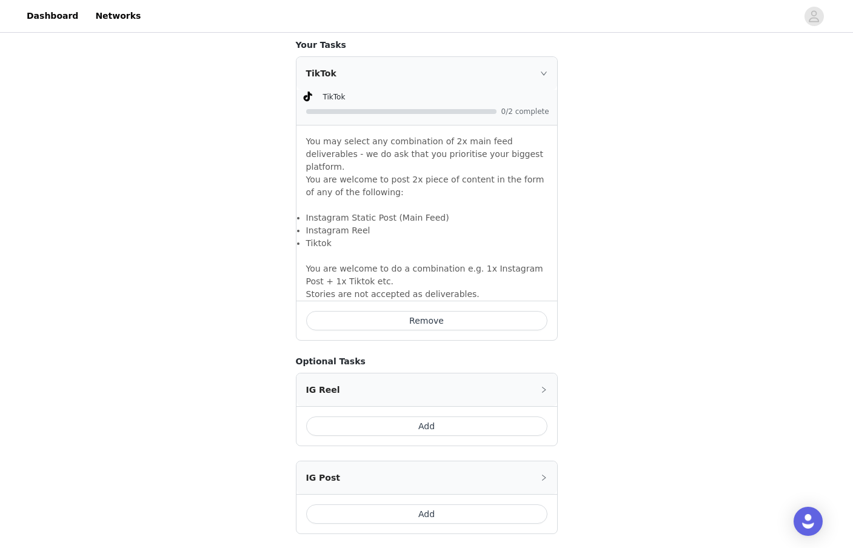
click at [386, 237] on li "Tiktok" at bounding box center [426, 243] width 241 height 13
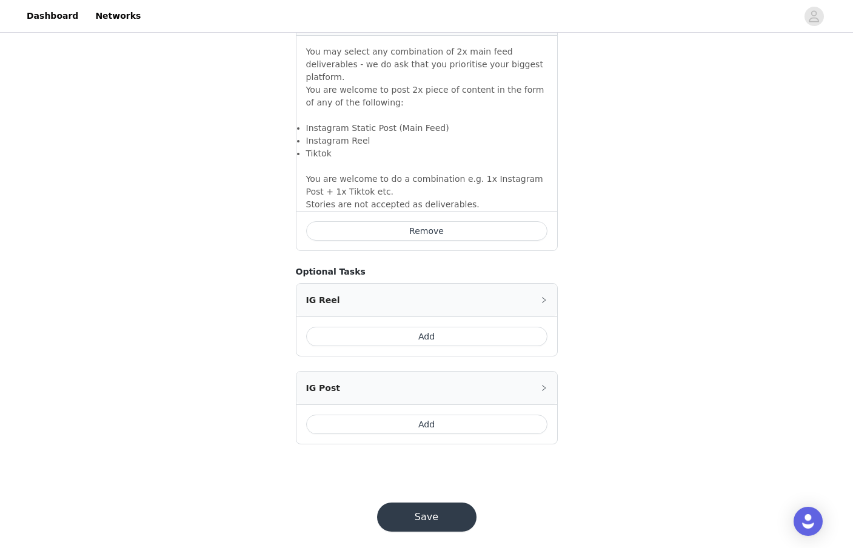
click at [413, 512] on button "Save" at bounding box center [426, 517] width 99 height 29
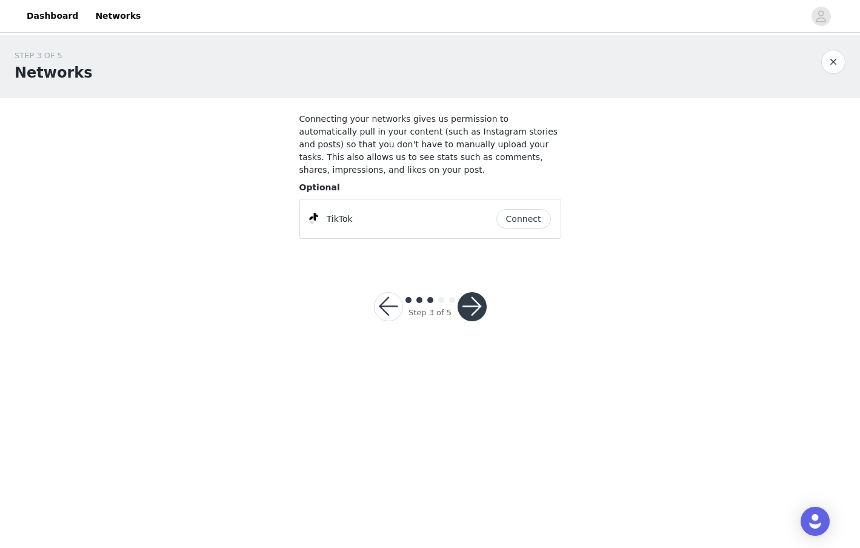
click at [526, 221] on button "Connect" at bounding box center [524, 218] width 55 height 19
